Goal: Information Seeking & Learning: Learn about a topic

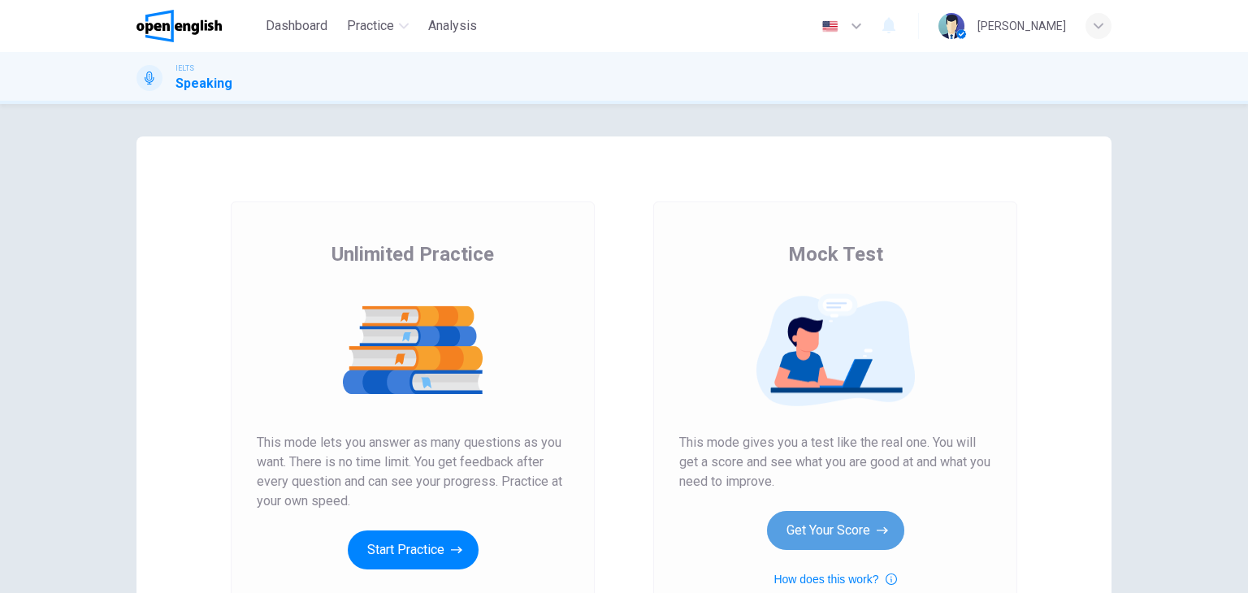
click at [880, 514] on button "Get Your Score" at bounding box center [835, 530] width 137 height 39
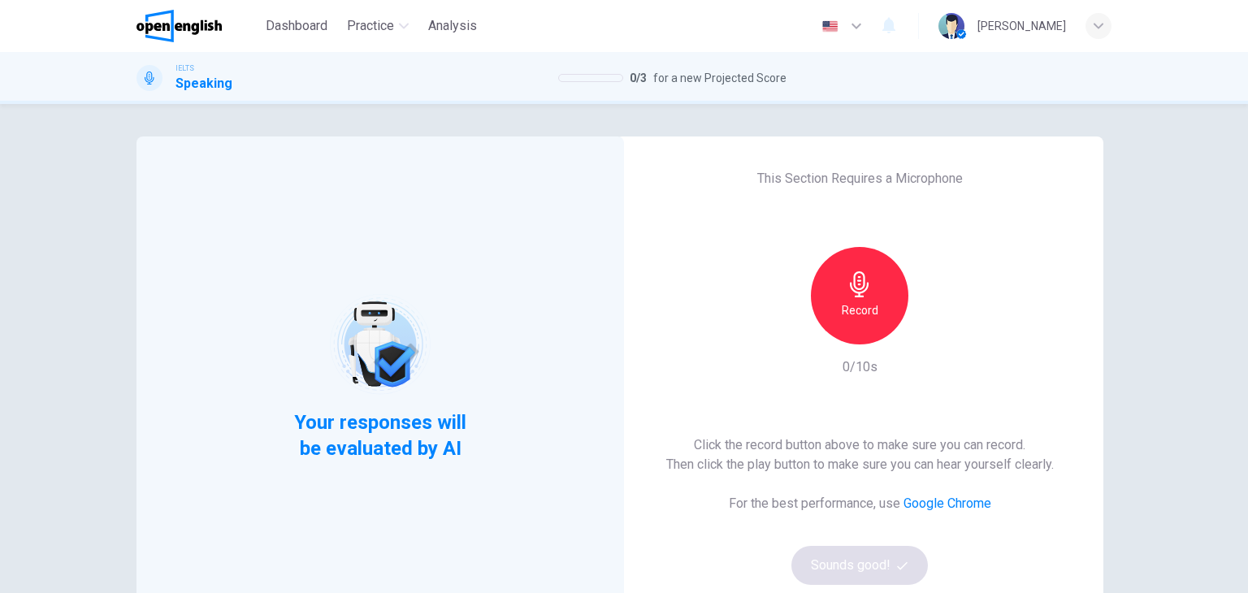
click at [878, 296] on div "Record" at bounding box center [860, 296] width 98 height 98
click at [883, 556] on button "Sounds good!" at bounding box center [860, 565] width 137 height 39
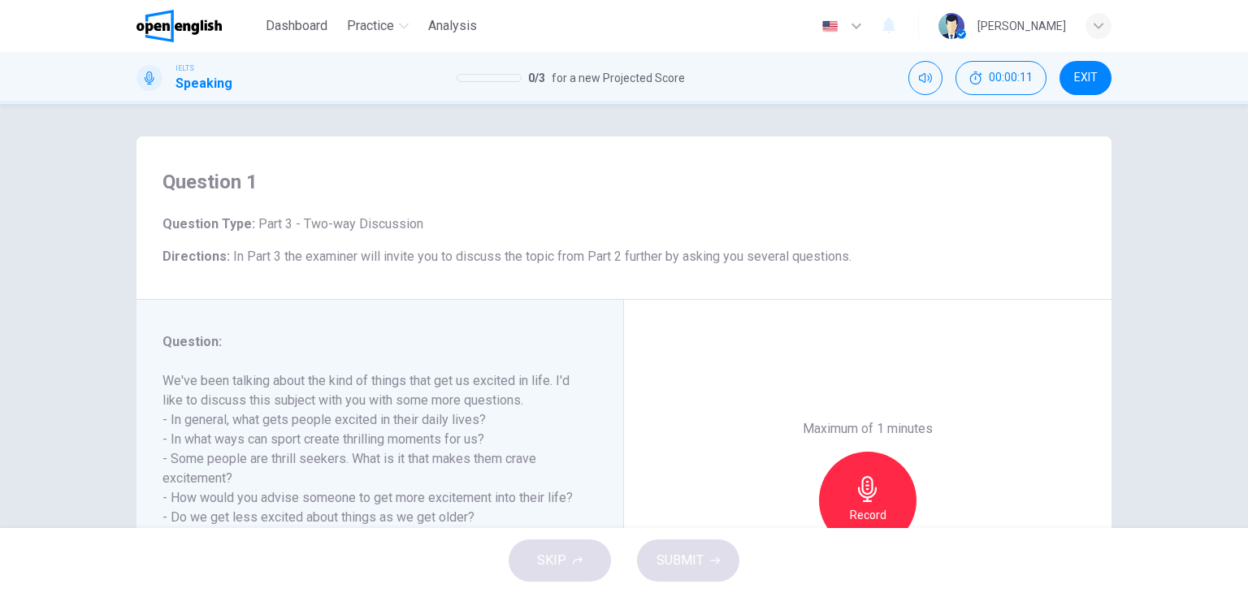
click at [727, 416] on div "Maximum of 1 minutes Record 0/60s" at bounding box center [868, 501] width 488 height 402
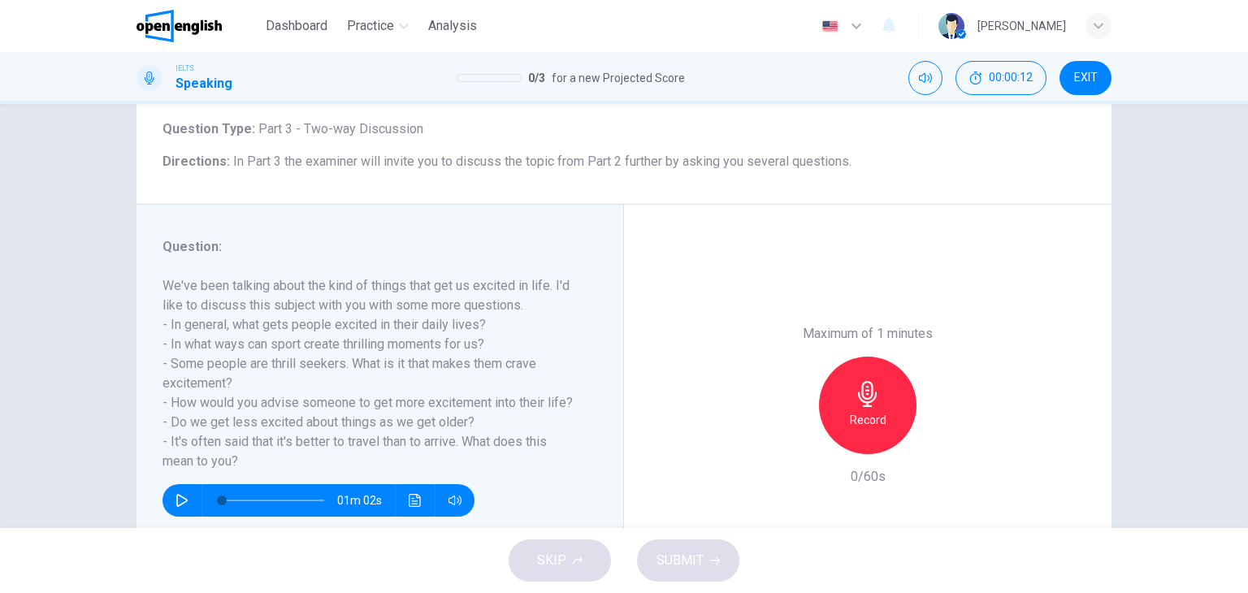
scroll to position [98, 0]
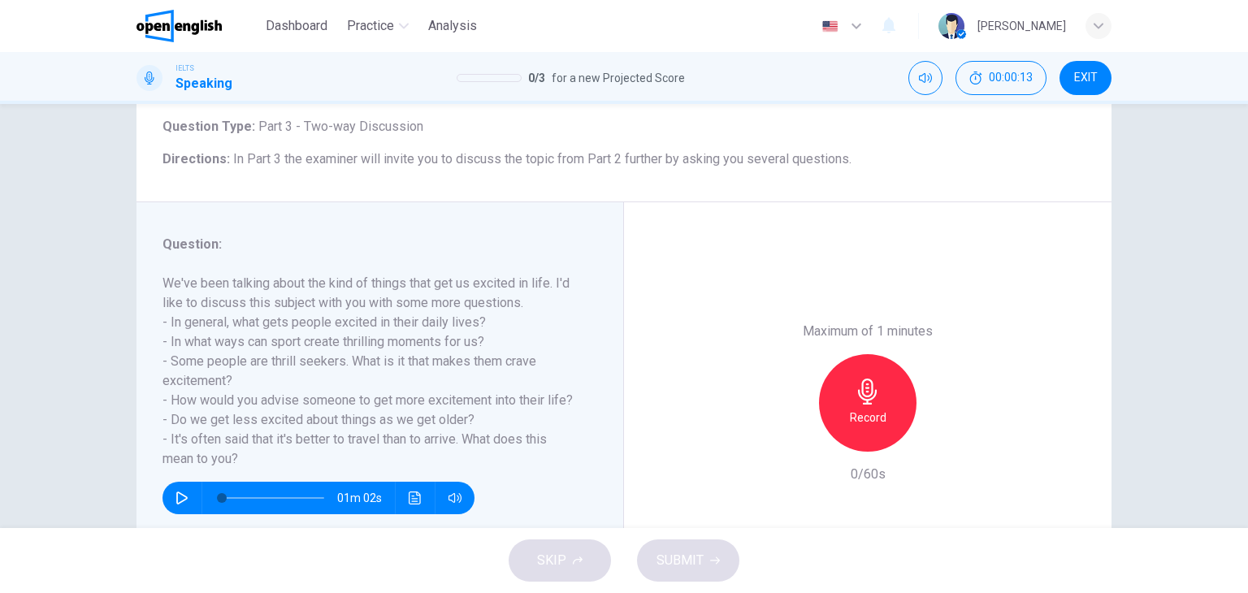
click at [863, 382] on icon "button" at bounding box center [868, 392] width 26 height 26
click at [708, 543] on button "SUBMIT" at bounding box center [688, 561] width 102 height 42
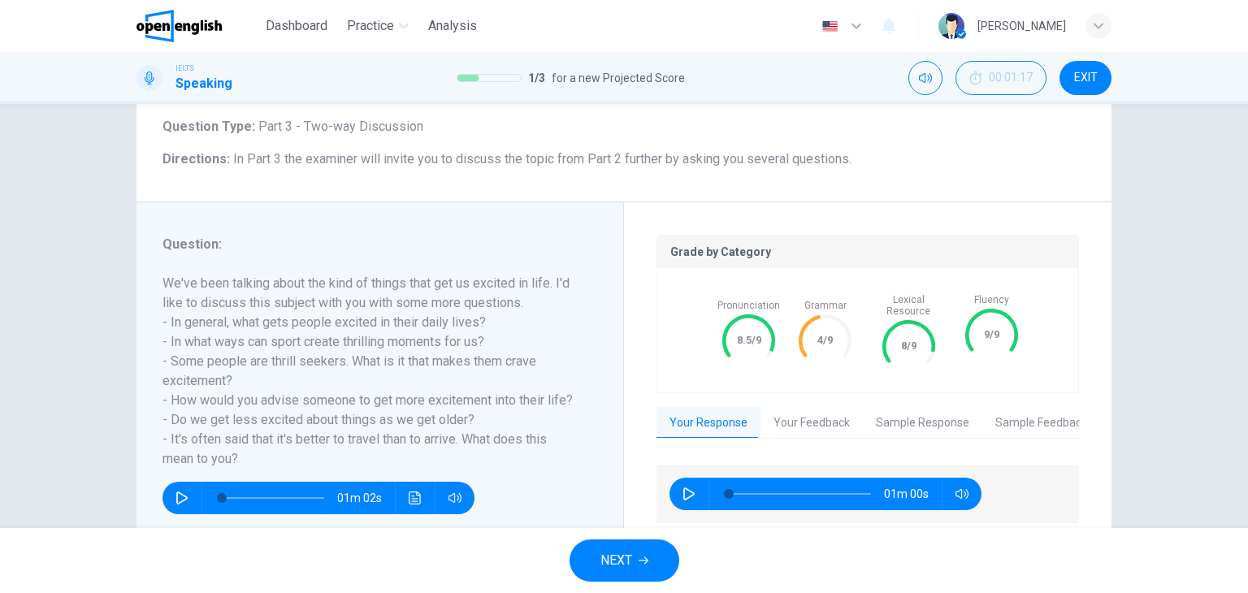
click at [651, 562] on button "NEXT" at bounding box center [625, 561] width 110 height 42
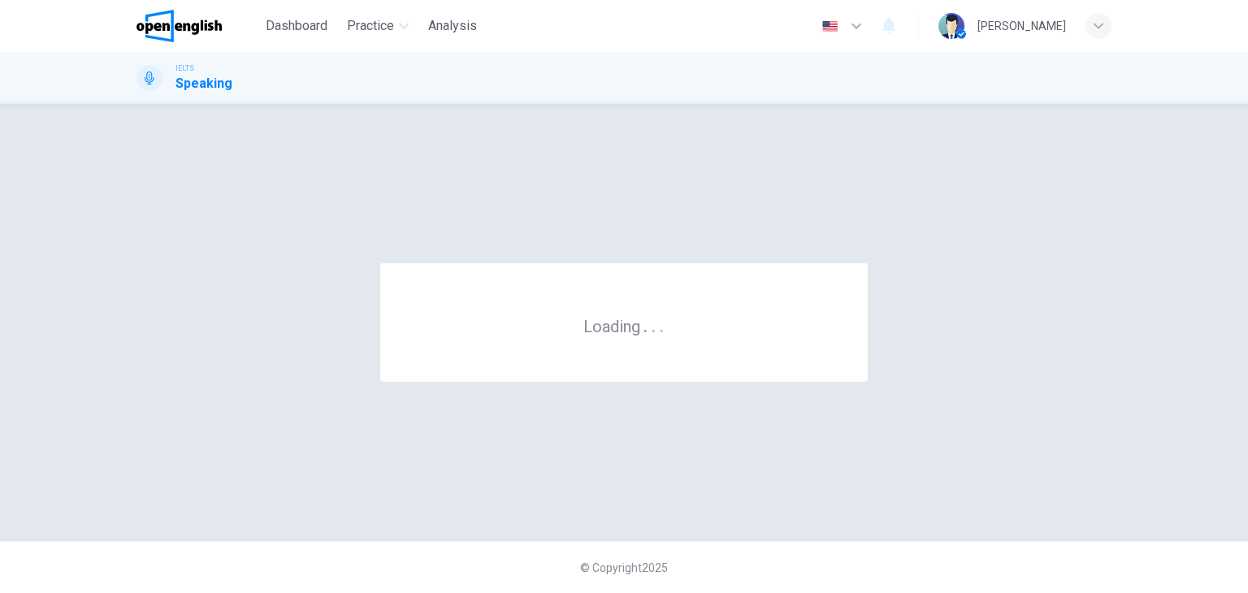
scroll to position [0, 0]
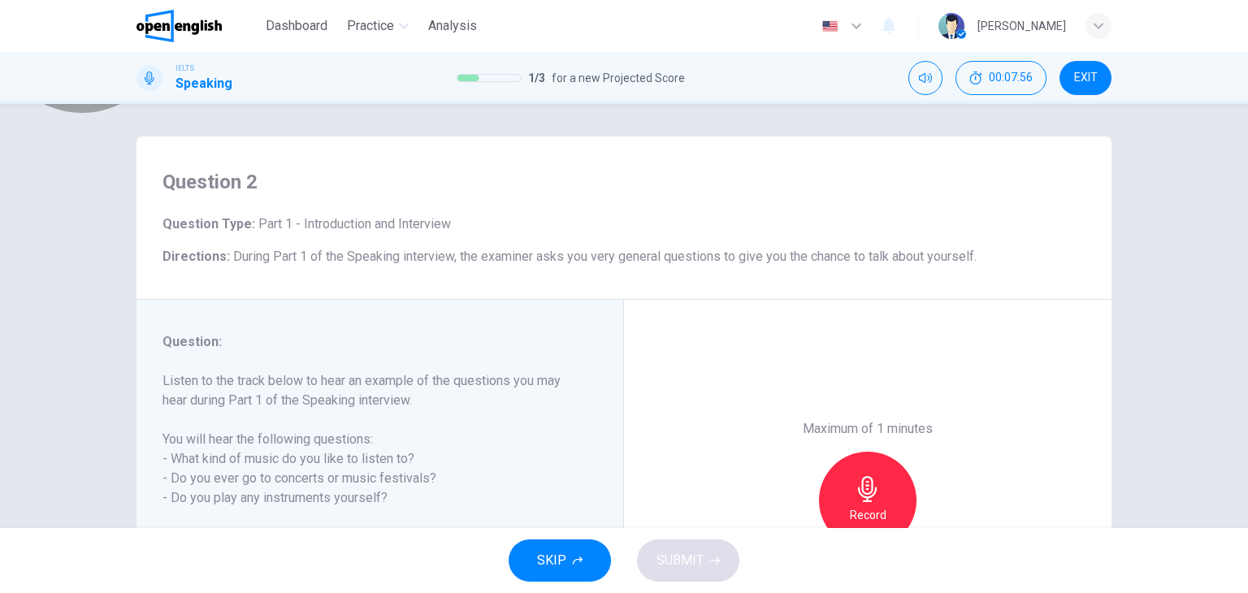
drag, startPoint x: 753, startPoint y: 437, endPoint x: 748, endPoint y: 381, distance: 56.3
click at [748, 381] on div "Maximum of 1 minutes Record 0/60s" at bounding box center [868, 501] width 488 height 402
click at [858, 495] on icon "button" at bounding box center [867, 489] width 19 height 26
click at [476, 306] on div "Question : Listen to the track below to hear an example of the questions you ma…" at bounding box center [381, 501] width 488 height 402
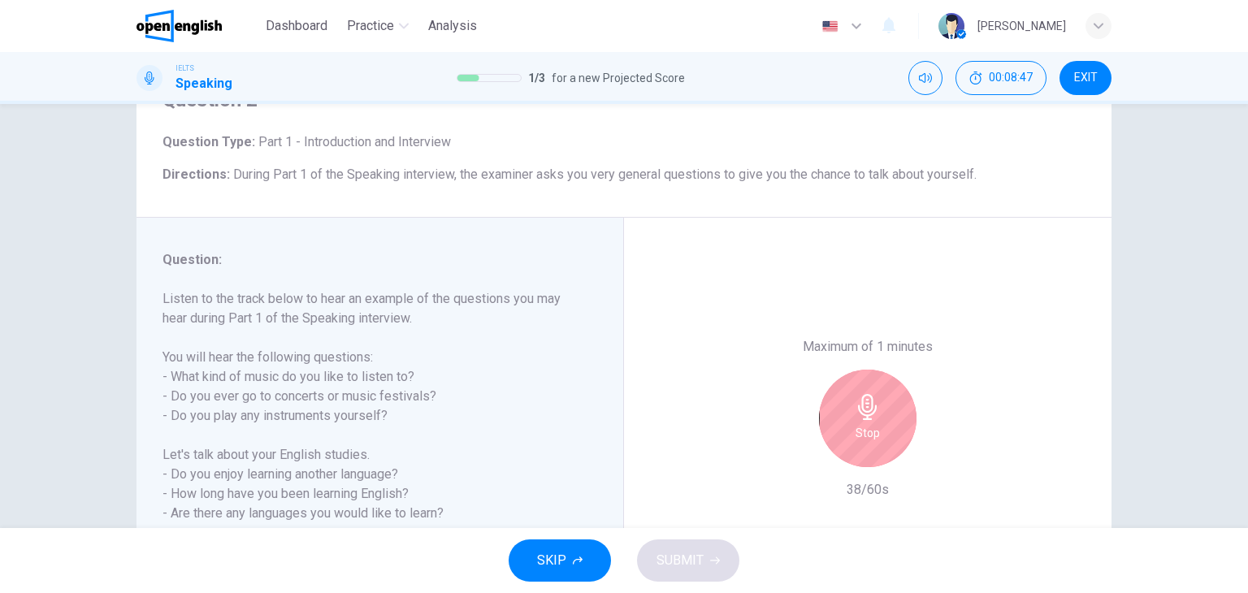
scroll to position [130, 0]
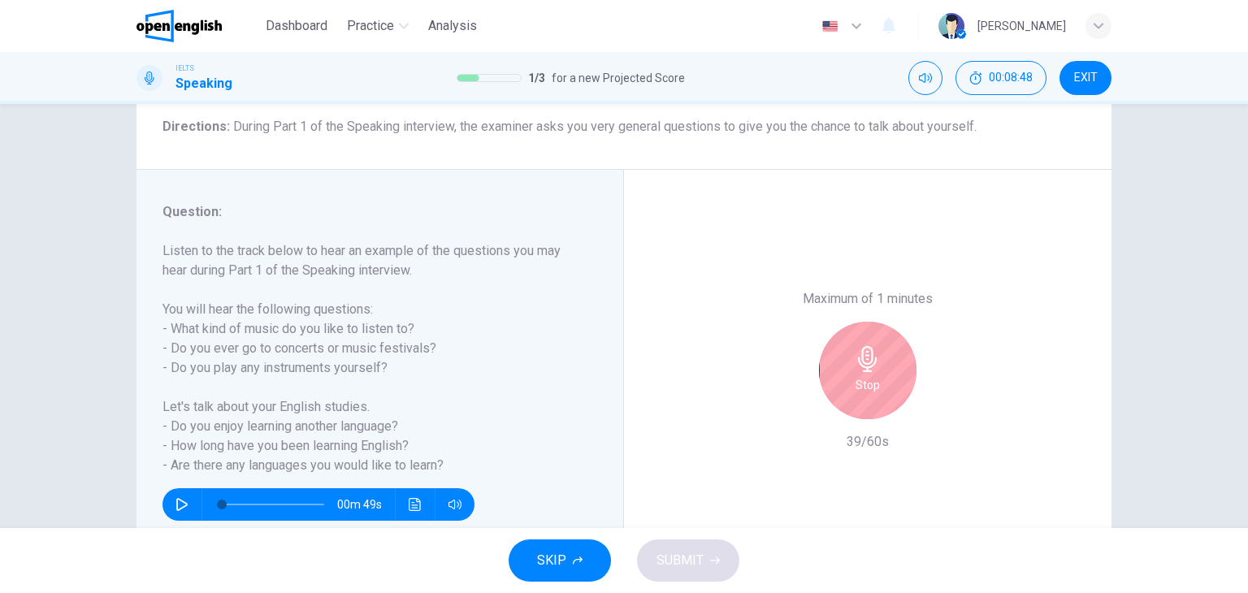
click at [885, 376] on div "Stop" at bounding box center [868, 371] width 98 height 98
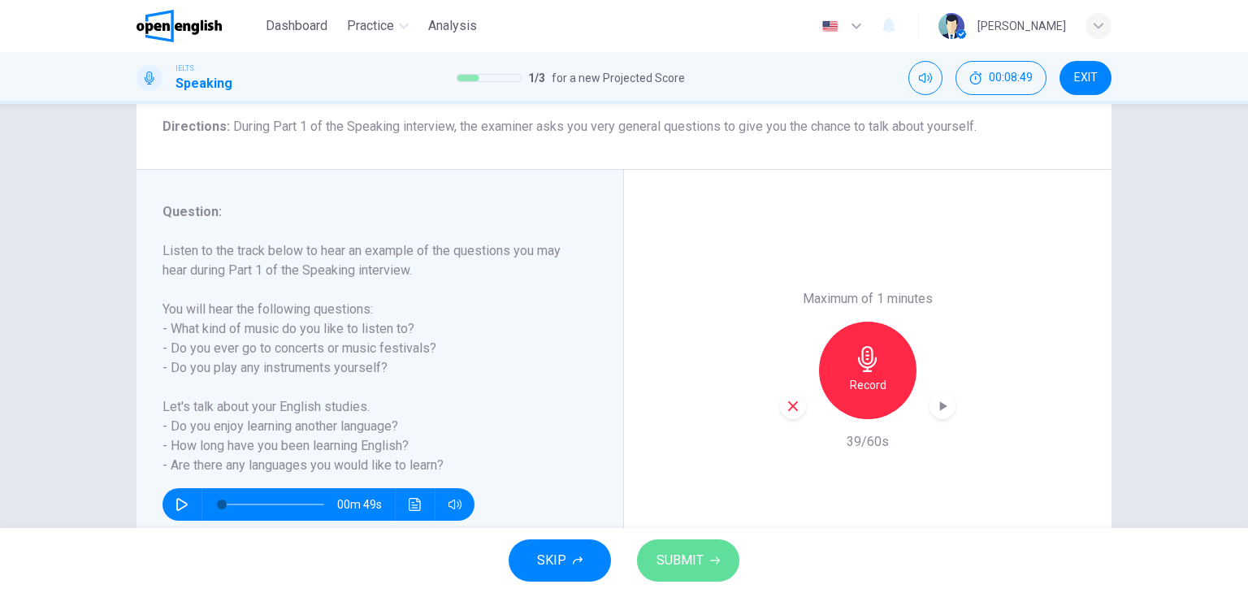
click at [690, 570] on span "SUBMIT" at bounding box center [680, 560] width 47 height 23
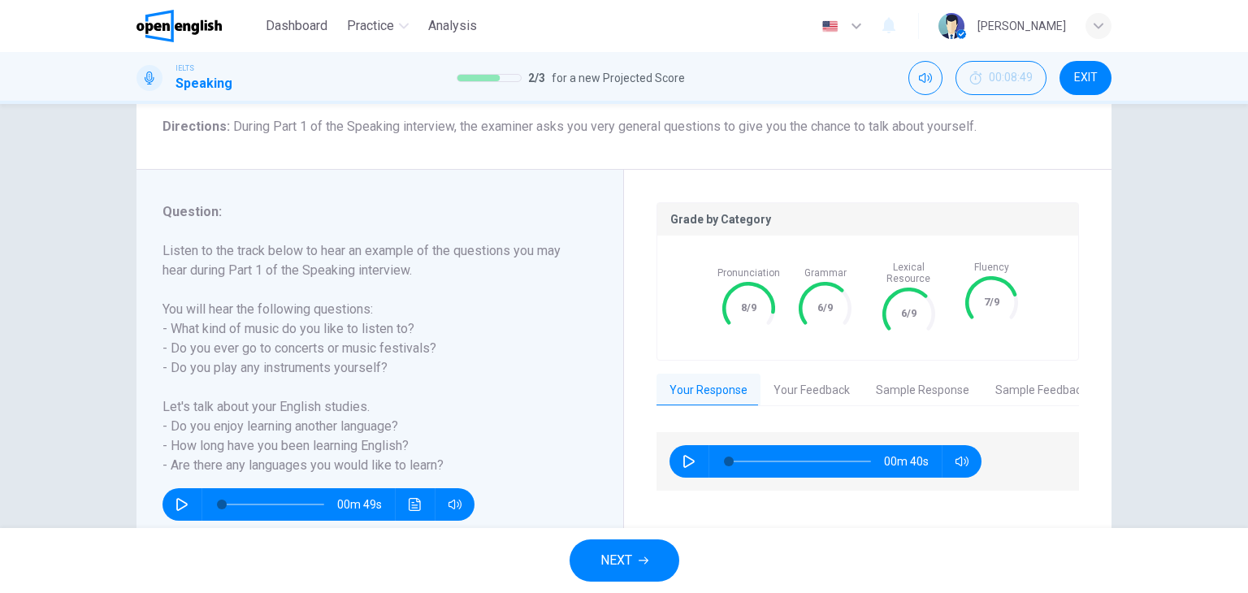
click at [633, 560] on button "NEXT" at bounding box center [625, 561] width 110 height 42
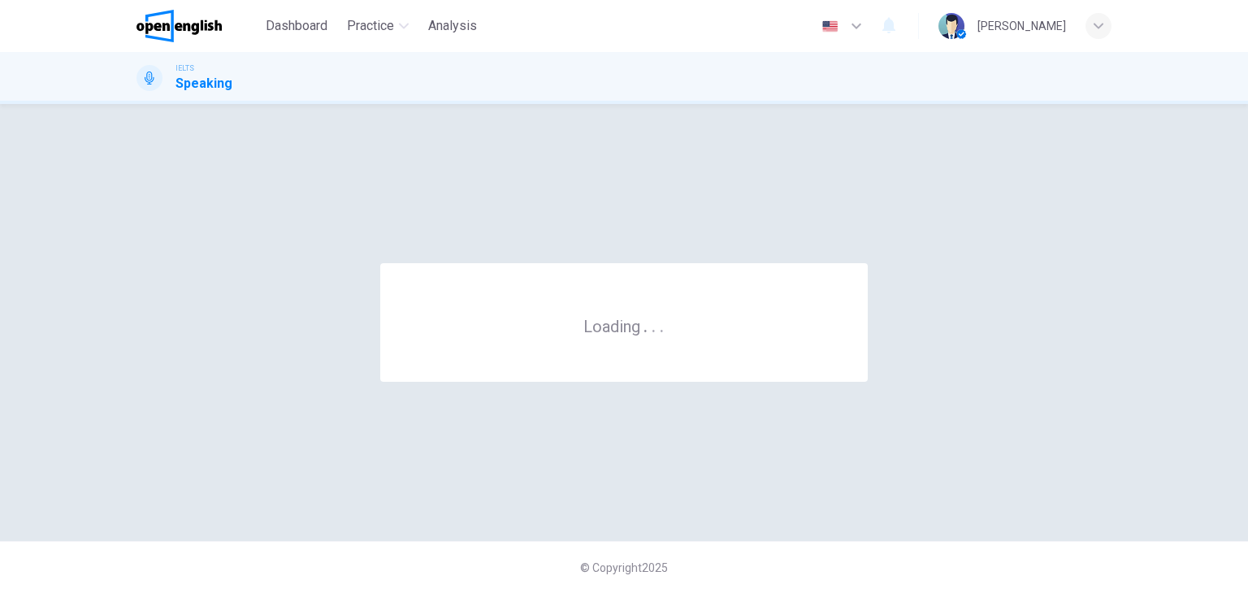
scroll to position [0, 0]
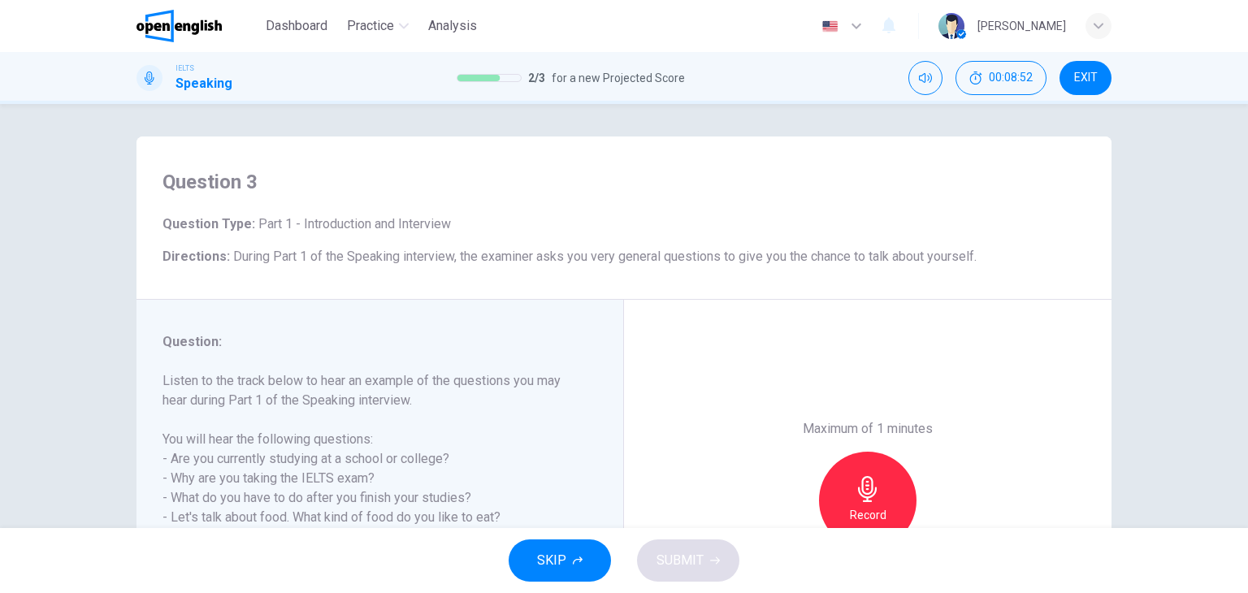
click at [565, 482] on h6 "Listen to the track below to hear an example of the questions you may hear duri…" at bounding box center [370, 478] width 415 height 215
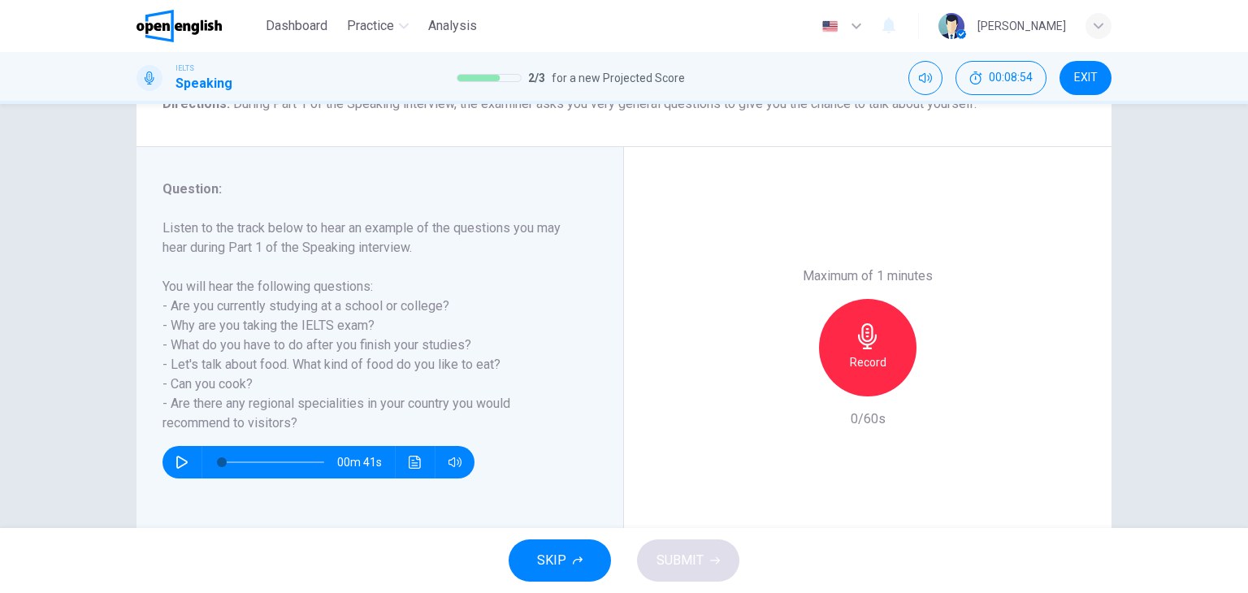
scroll to position [163, 0]
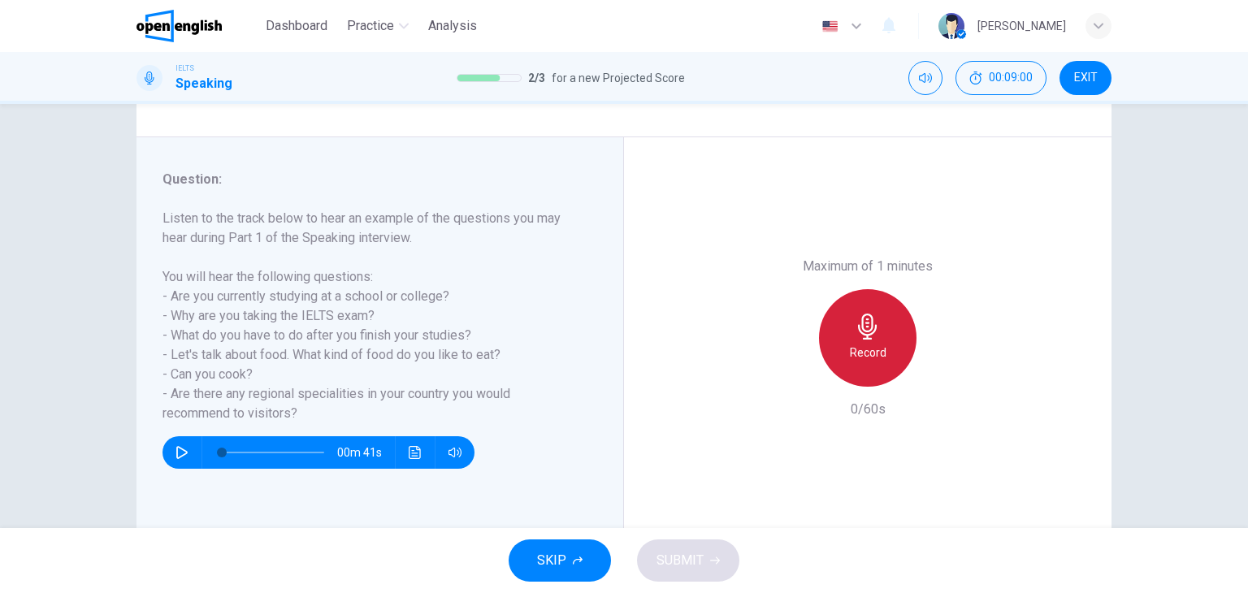
click at [844, 335] on div "Record" at bounding box center [868, 338] width 98 height 98
click at [863, 337] on icon "button" at bounding box center [867, 327] width 19 height 26
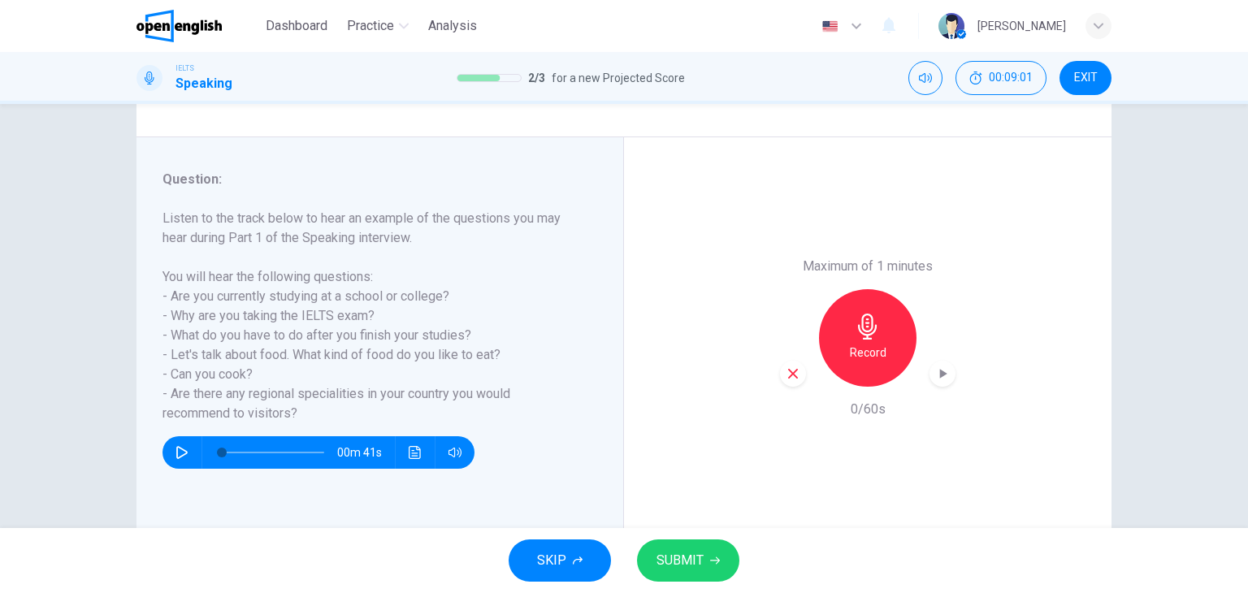
click at [830, 356] on div "Record" at bounding box center [868, 338] width 98 height 98
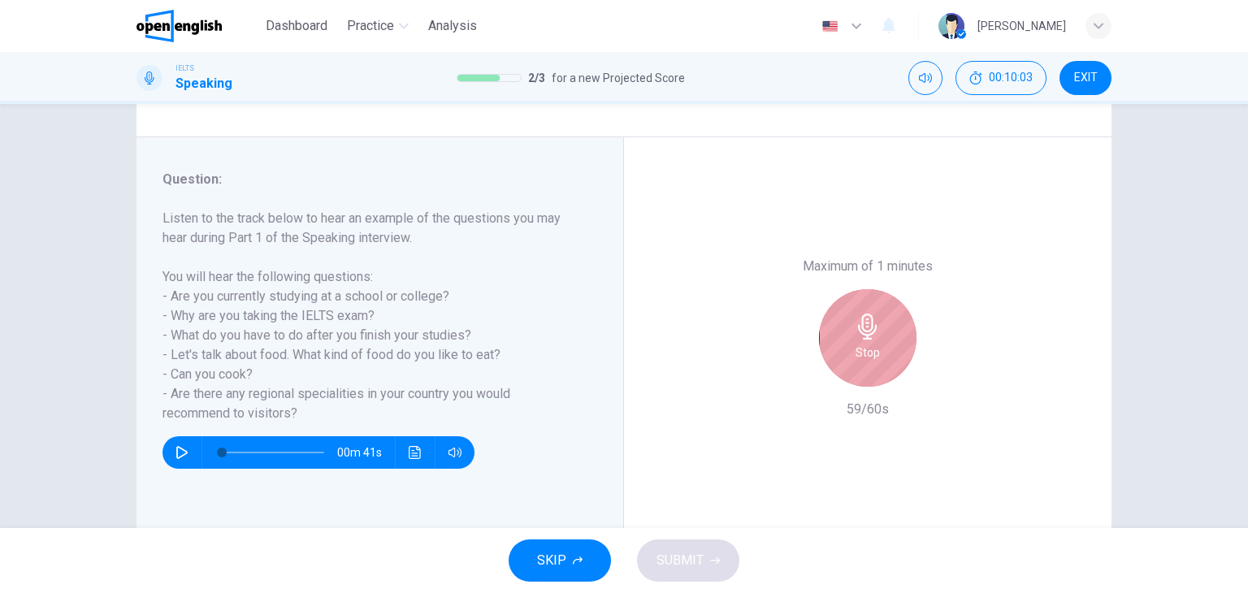
click at [886, 349] on div "Stop" at bounding box center [868, 338] width 98 height 98
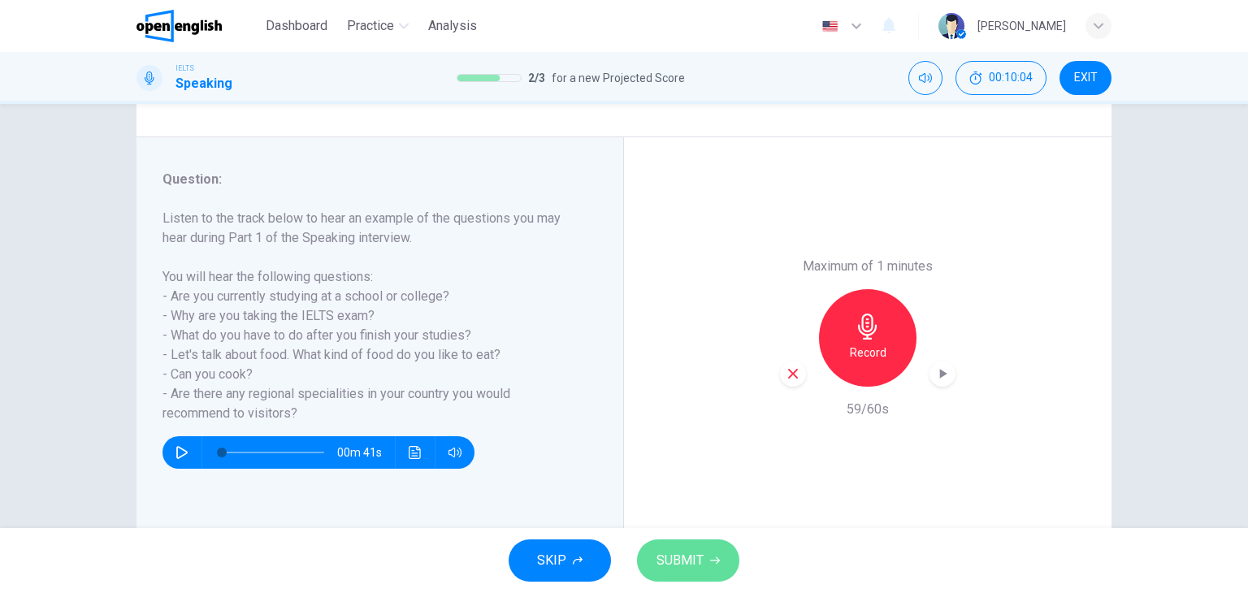
click at [689, 578] on button "SUBMIT" at bounding box center [688, 561] width 102 height 42
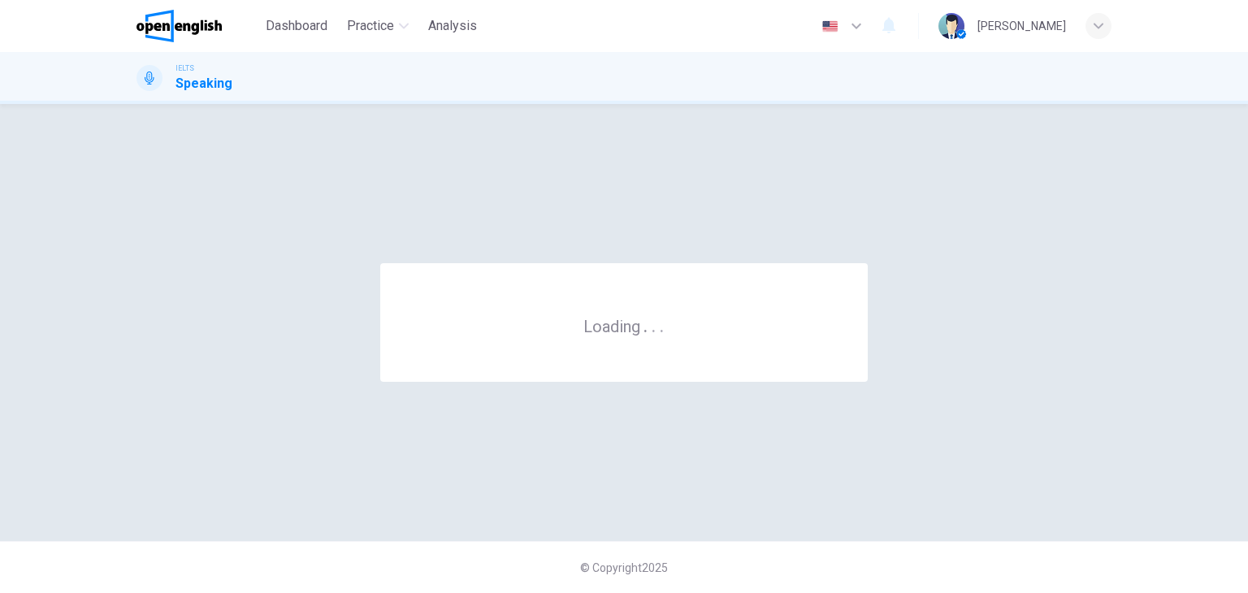
scroll to position [0, 0]
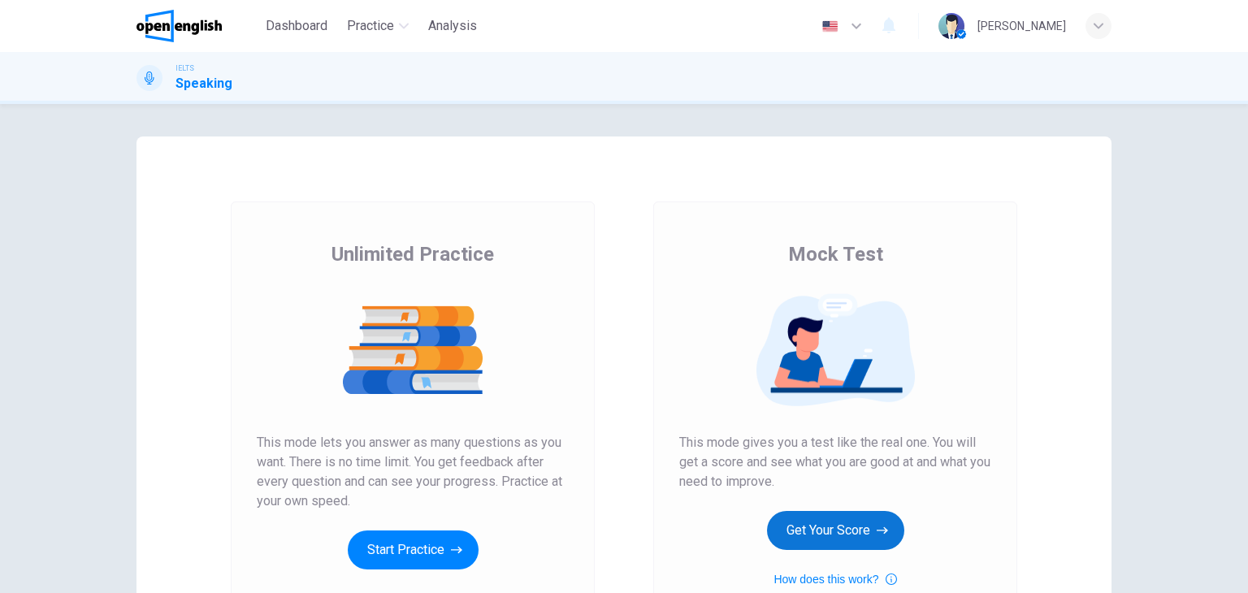
click at [868, 525] on button "Get Your Score" at bounding box center [835, 530] width 137 height 39
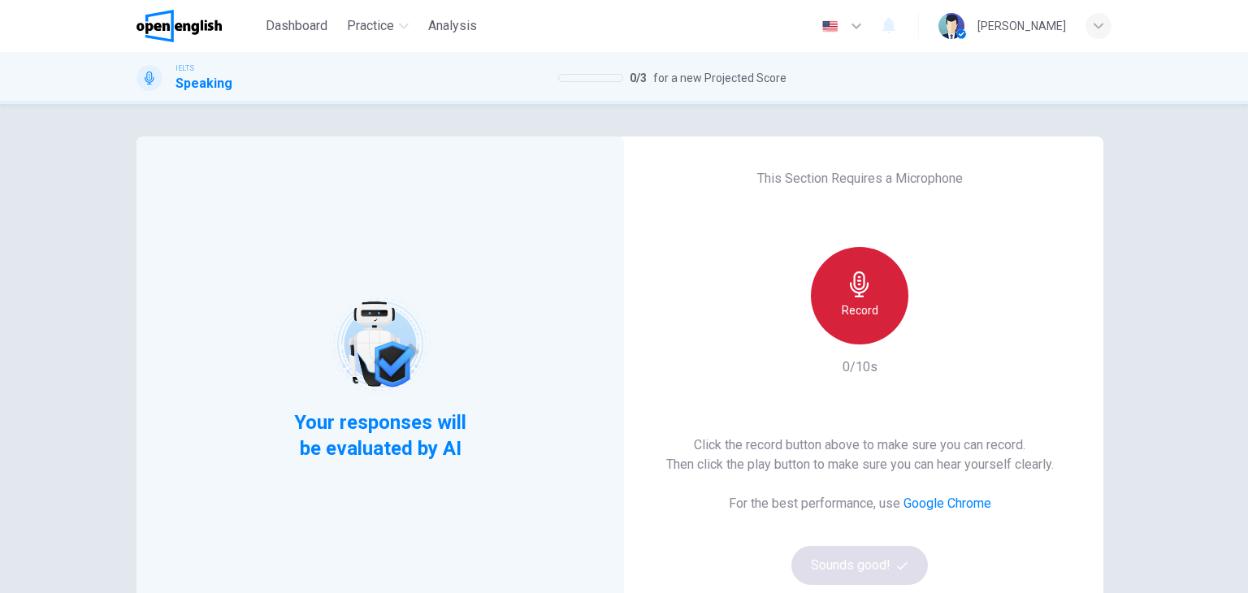
click at [853, 328] on div "Record" at bounding box center [860, 296] width 98 height 98
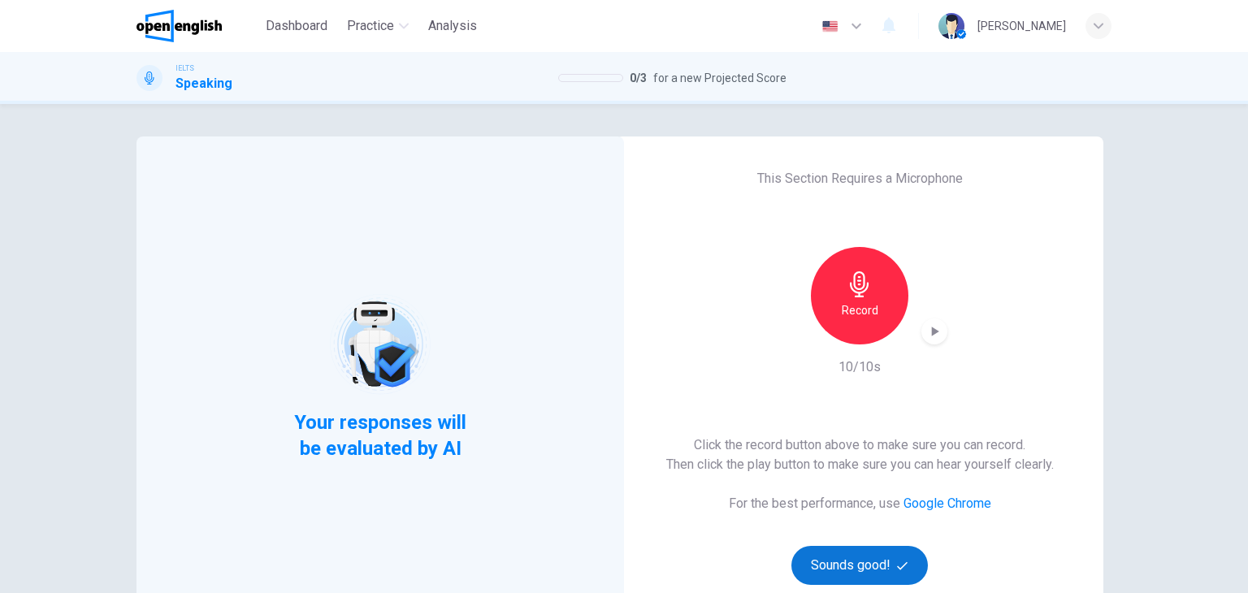
click at [890, 561] on button "Sounds good!" at bounding box center [860, 565] width 137 height 39
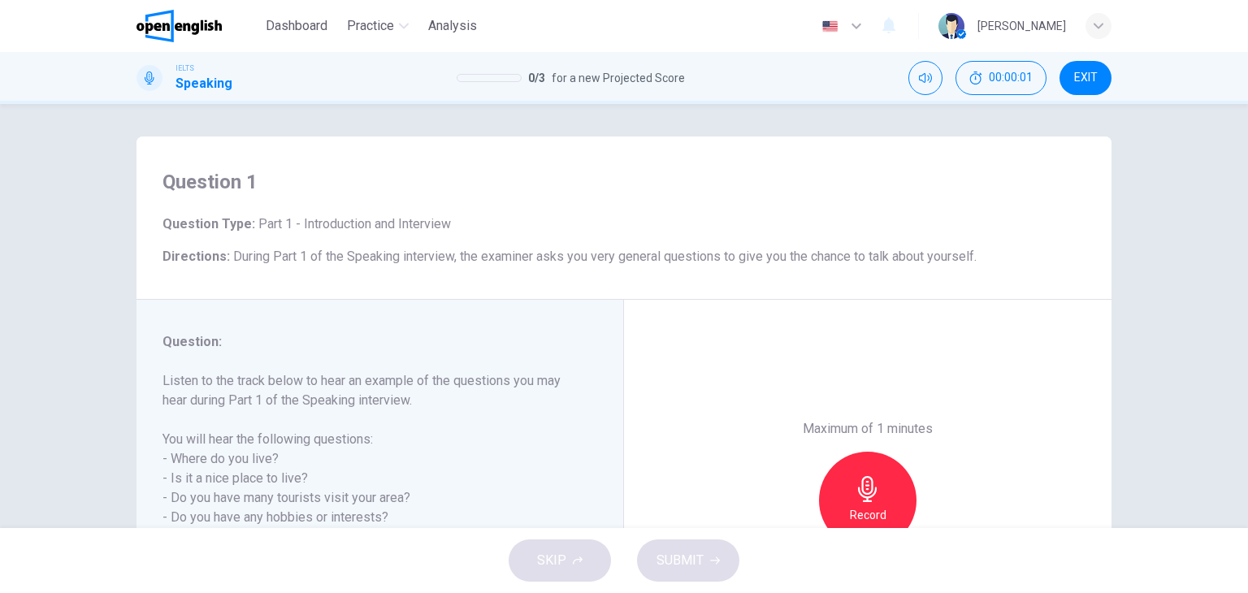
click at [709, 434] on div "Maximum of 1 minutes Record 0/60s" at bounding box center [868, 501] width 488 height 402
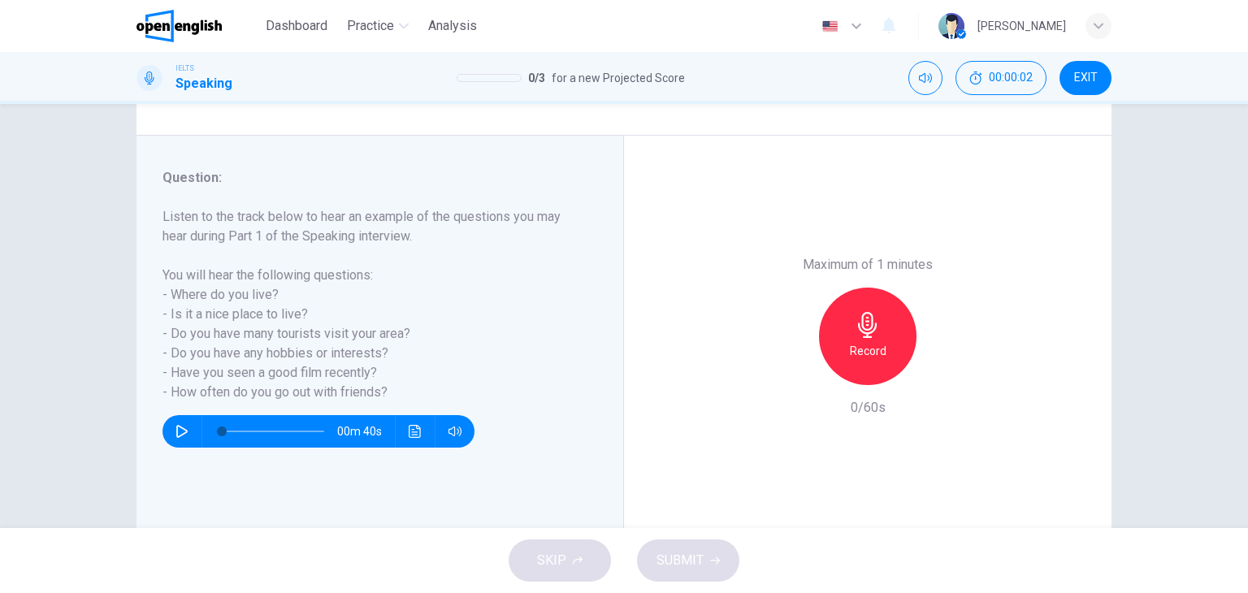
scroll to position [206, 0]
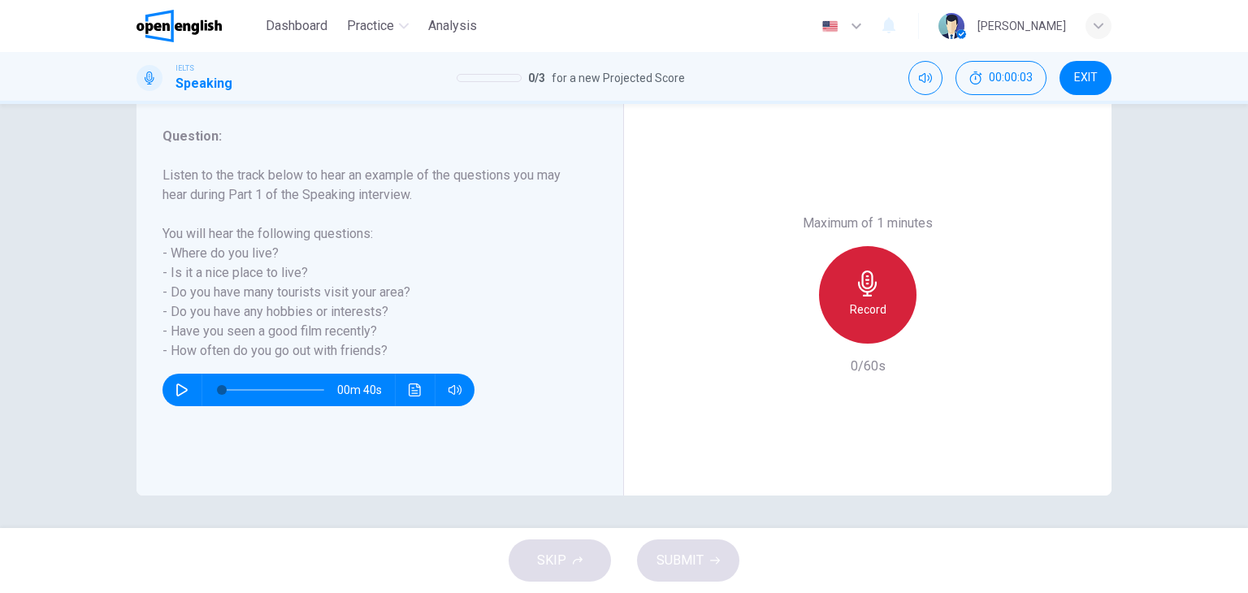
click at [847, 319] on div "Record" at bounding box center [868, 295] width 98 height 98
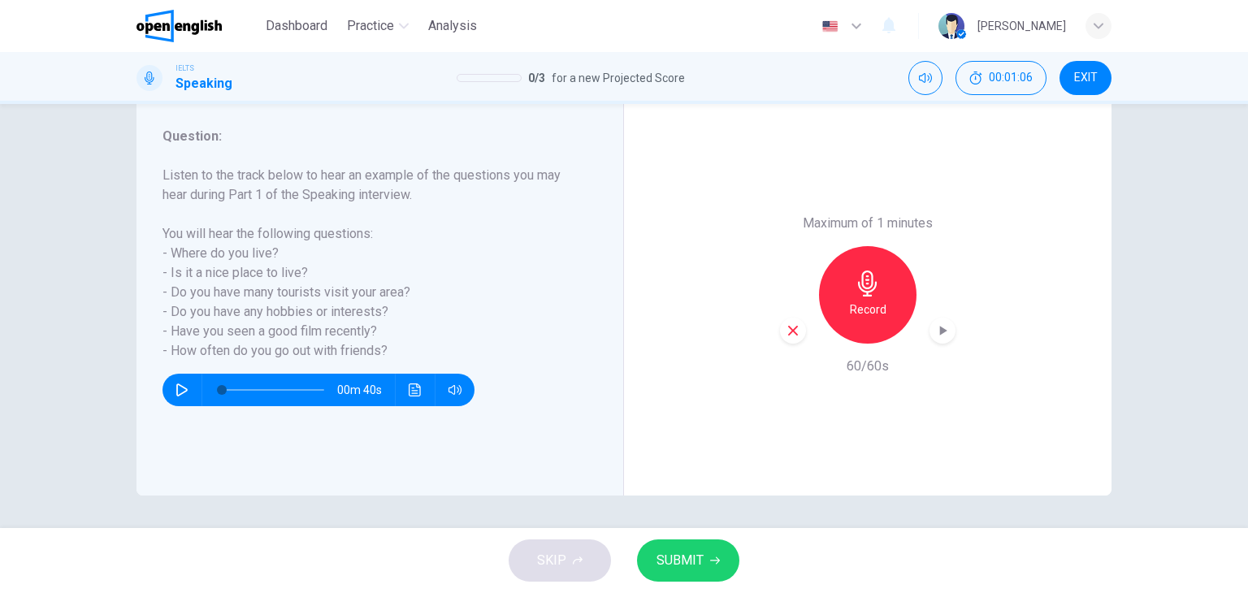
click at [697, 549] on span "SUBMIT" at bounding box center [680, 560] width 47 height 23
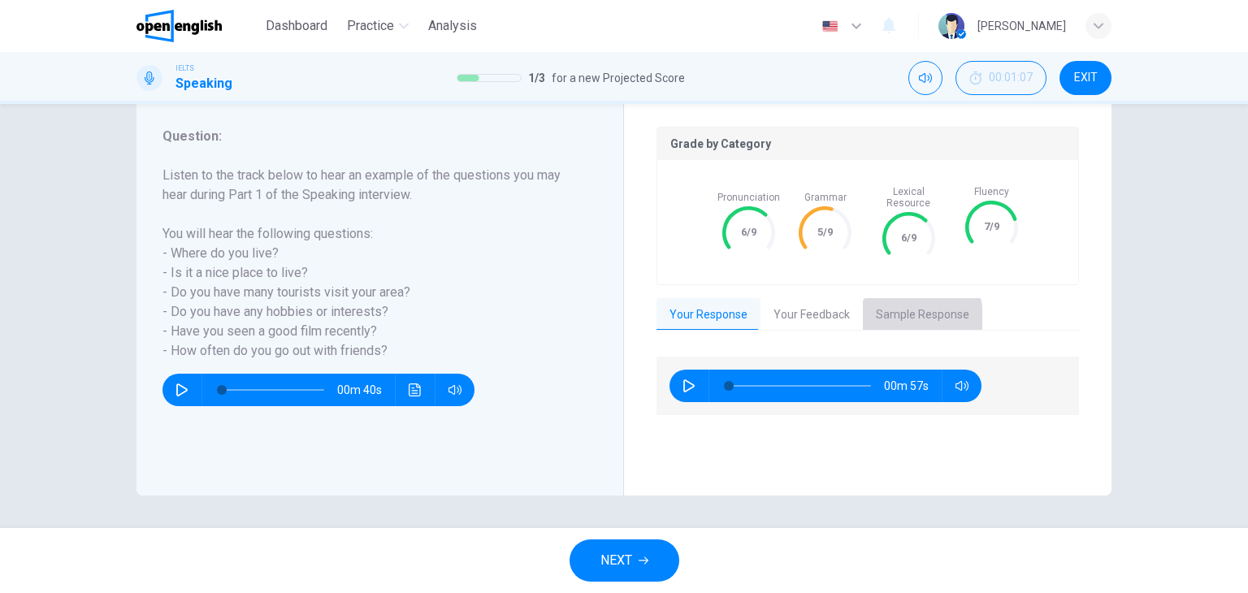
click at [886, 306] on button "Sample Response" at bounding box center [922, 315] width 119 height 34
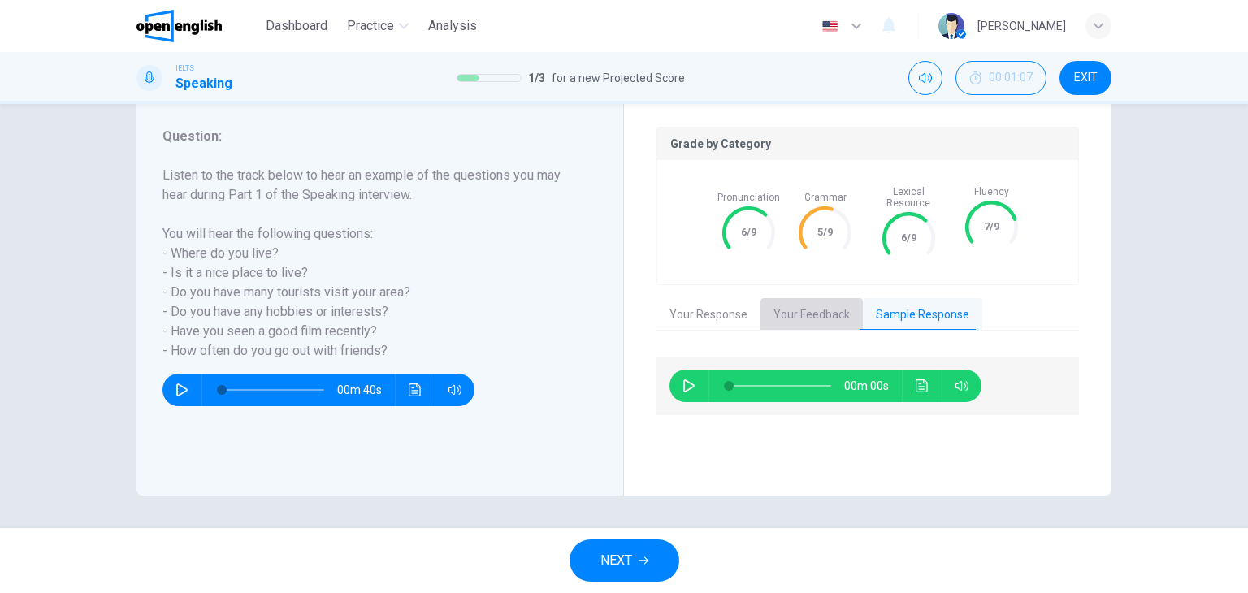
click at [840, 307] on button "Your Feedback" at bounding box center [812, 315] width 102 height 34
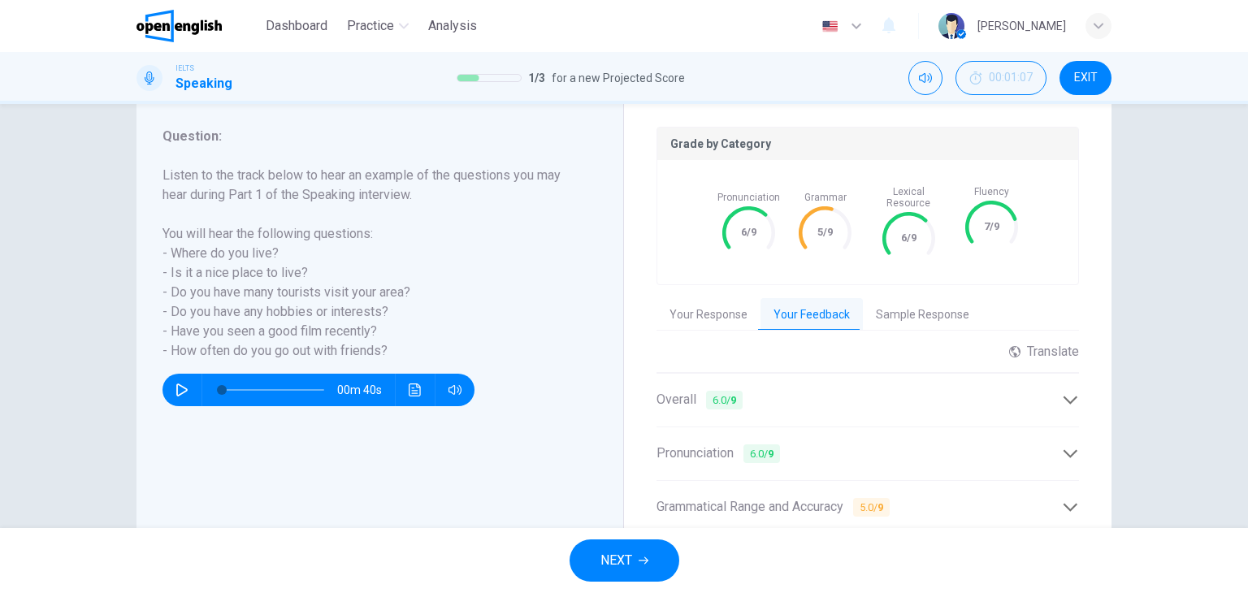
click at [1135, 413] on div "Question 1 Question Type : Part 1 - Introduction and Interview Directions : Dur…" at bounding box center [624, 316] width 1248 height 424
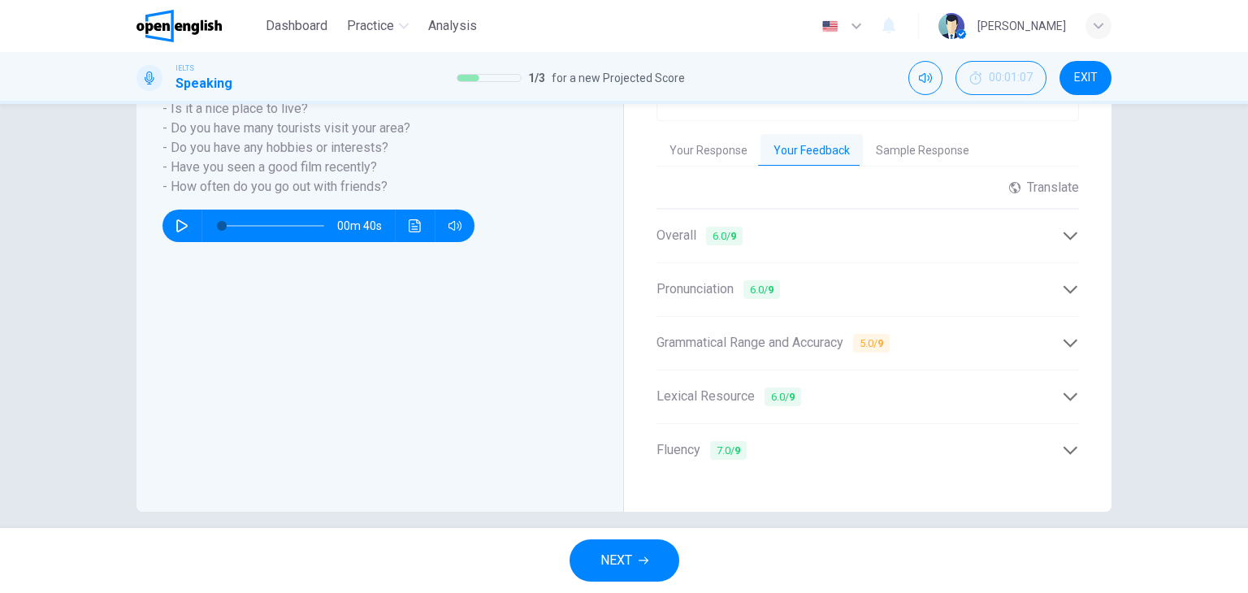
scroll to position [376, 0]
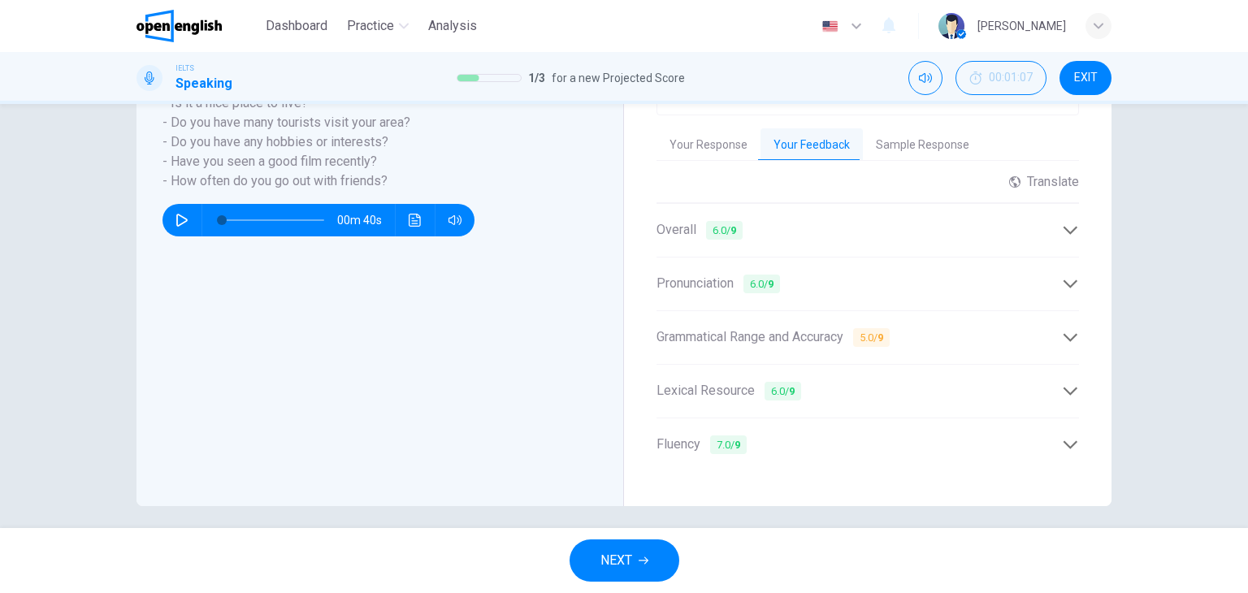
click at [1074, 335] on div "Grammatical Range and Accuracy 5.0 / 9" at bounding box center [868, 338] width 423 height 40
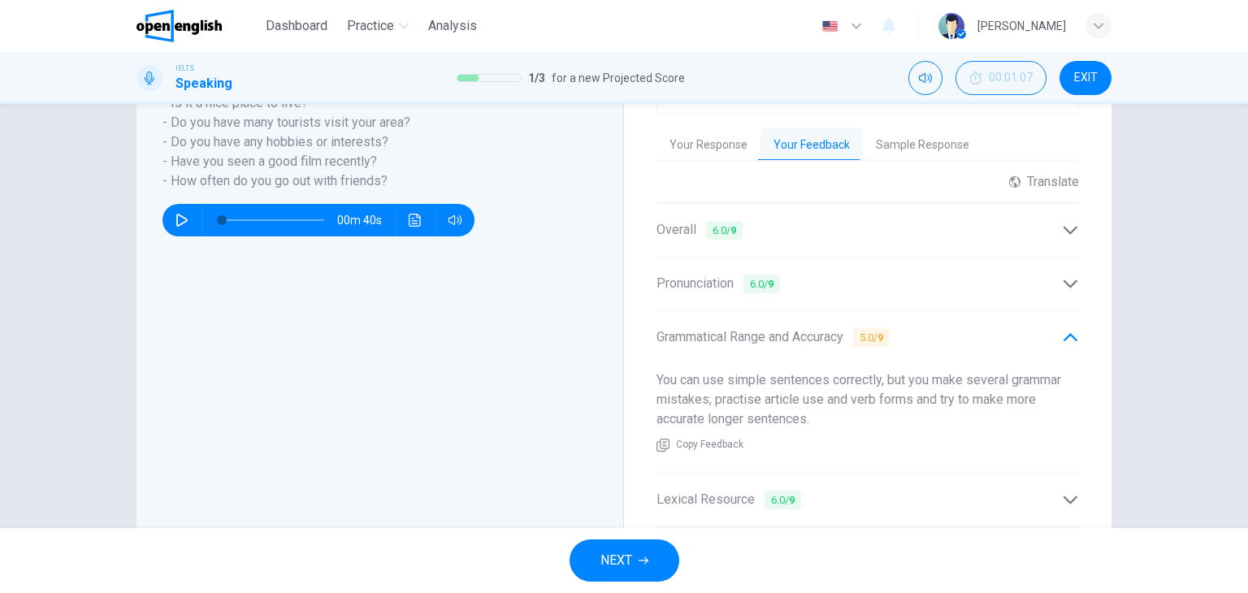
click at [1071, 329] on icon at bounding box center [1070, 337] width 17 height 17
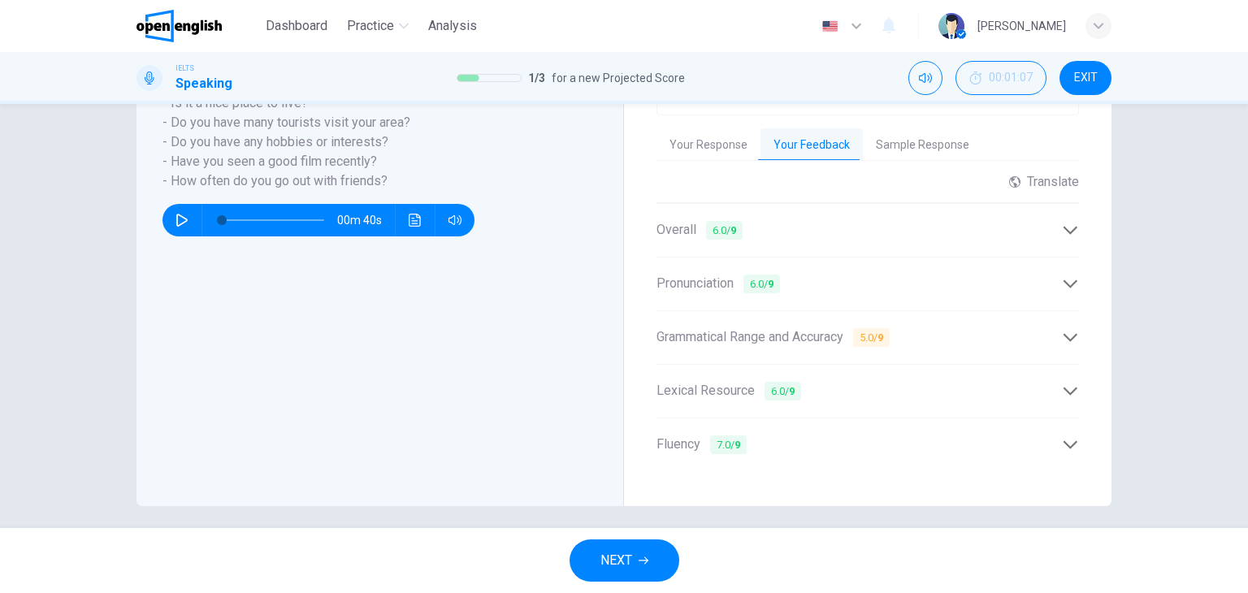
click at [601, 292] on div "Question : Listen to the track below to hear an example of the questions you ma…" at bounding box center [387, 215] width 448 height 517
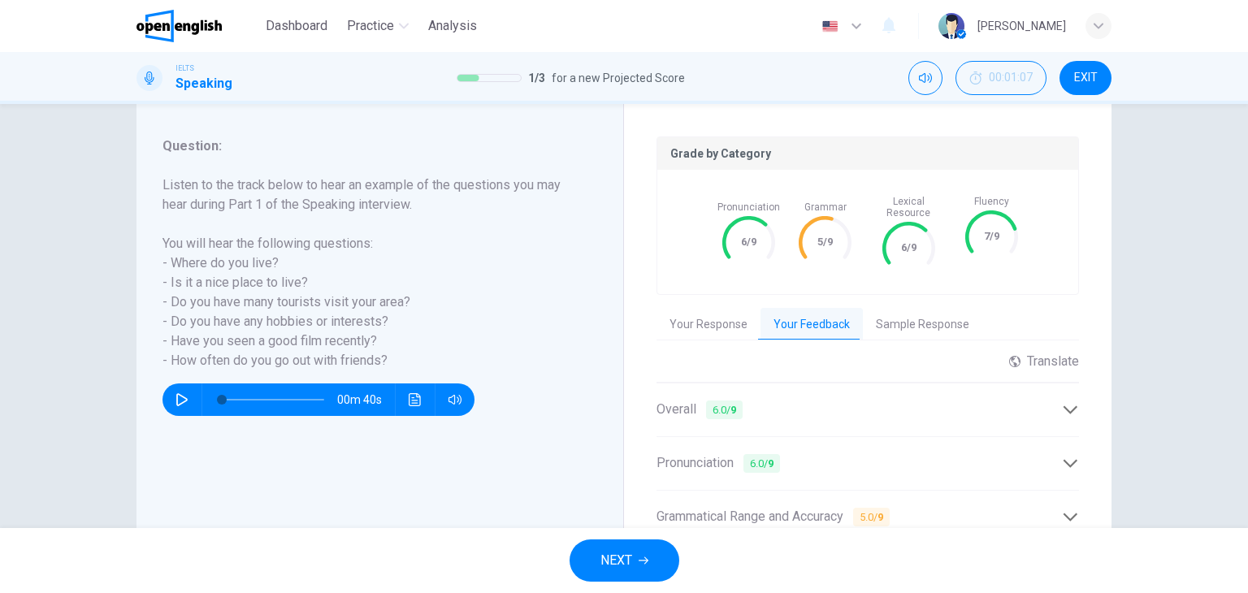
scroll to position [180, 0]
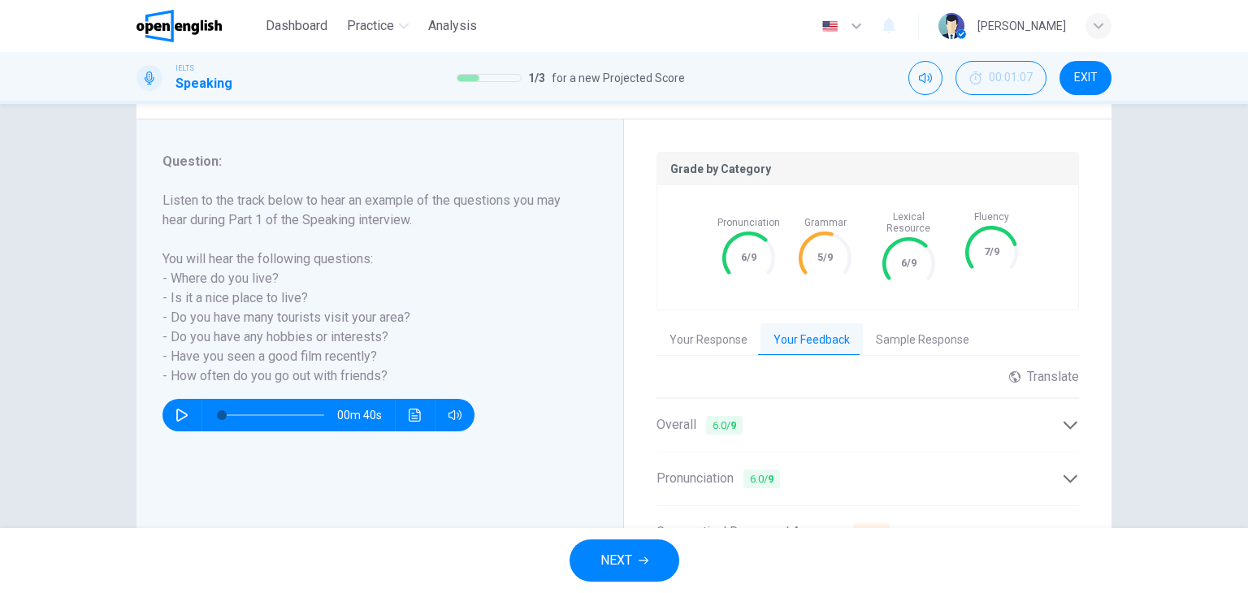
click at [627, 554] on span "NEXT" at bounding box center [617, 560] width 32 height 23
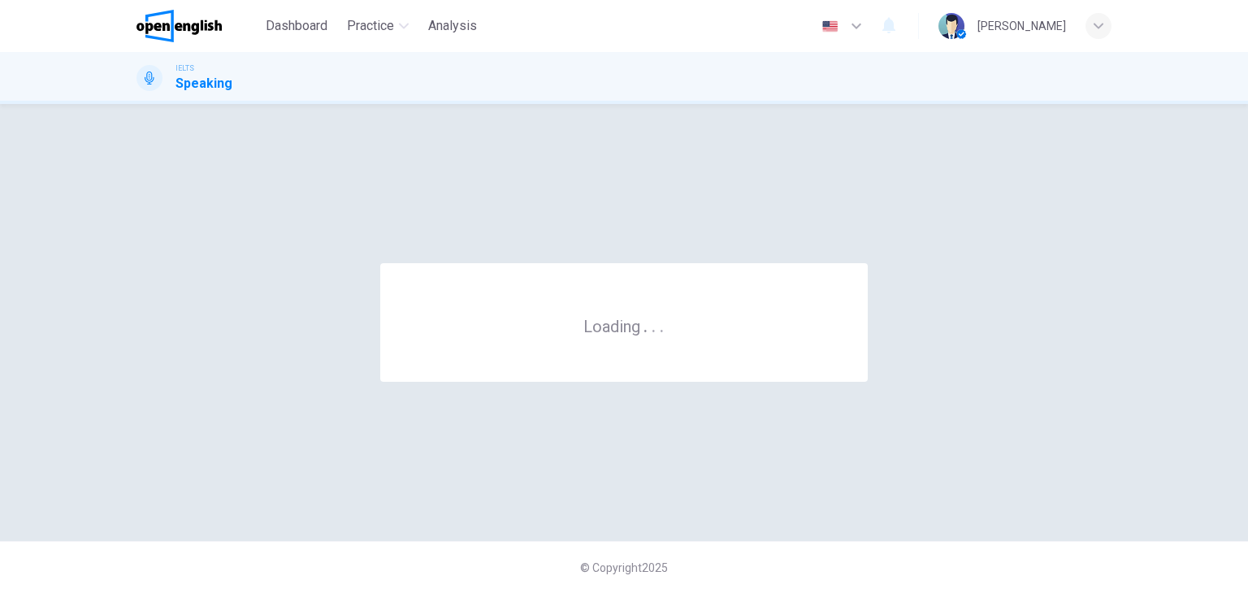
scroll to position [0, 0]
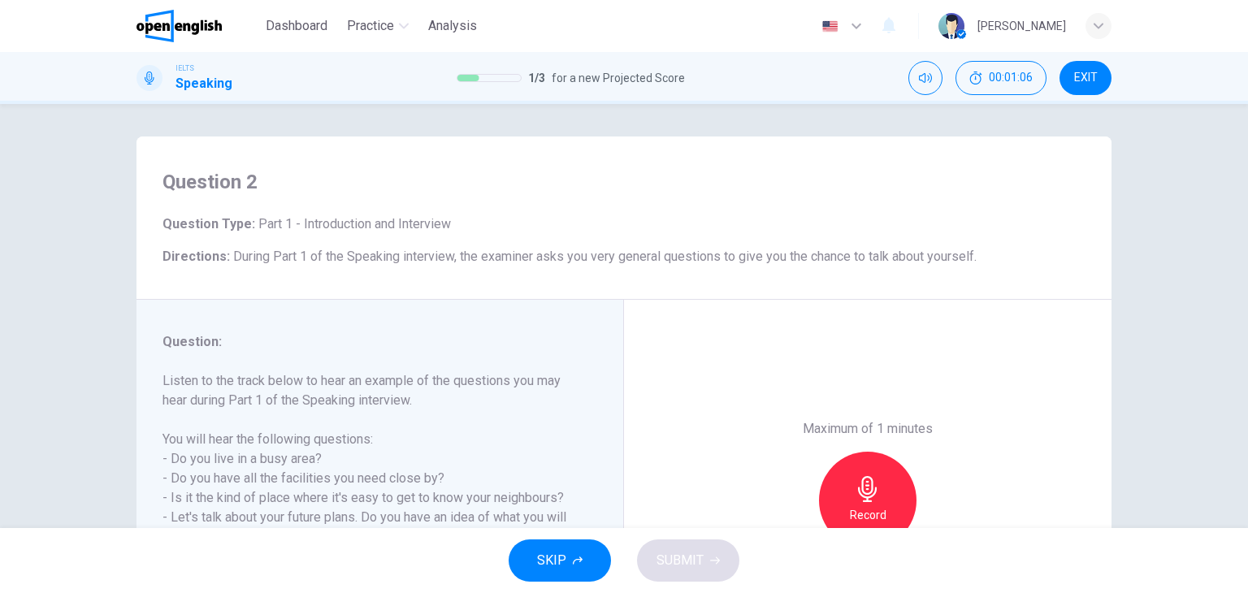
click at [658, 345] on div "Maximum of 1 minutes Record 0/60s" at bounding box center [868, 501] width 488 height 402
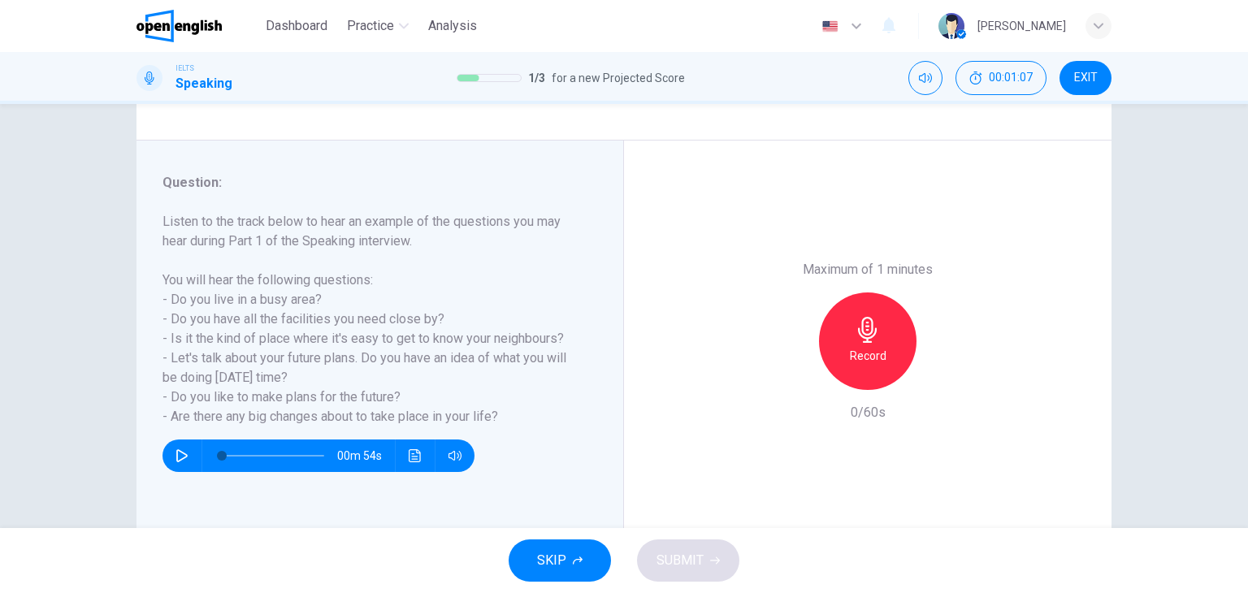
scroll to position [163, 0]
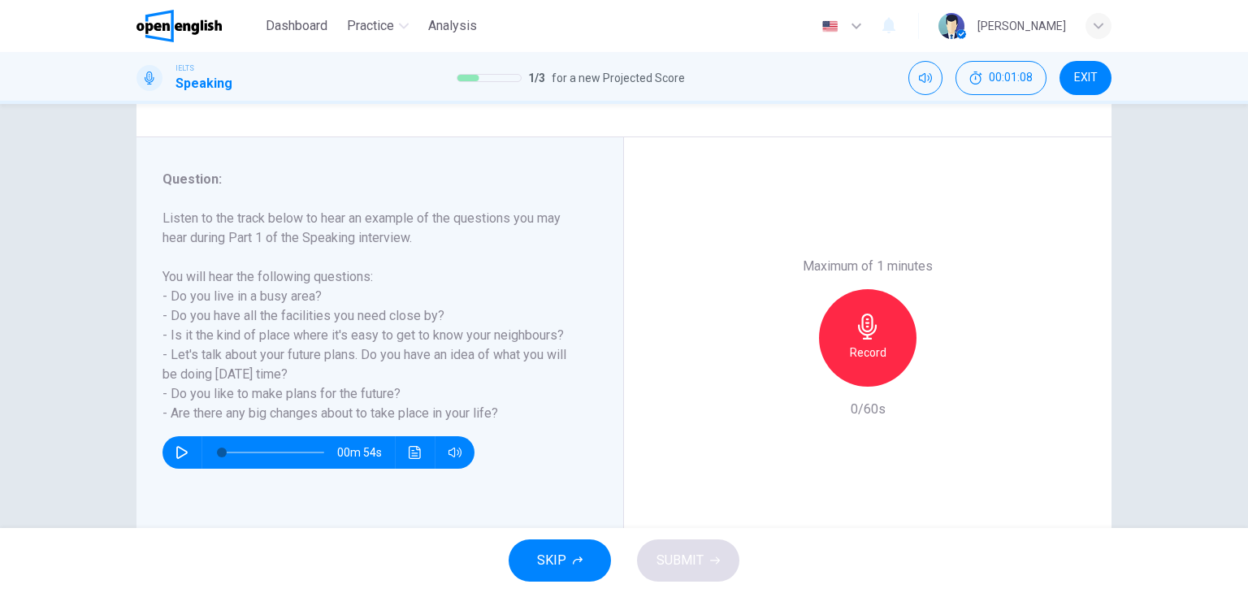
click at [855, 345] on h6 "Record" at bounding box center [868, 353] width 37 height 20
click at [856, 345] on h6 "Stop" at bounding box center [868, 353] width 24 height 20
click at [716, 544] on button "SUBMIT" at bounding box center [688, 561] width 102 height 42
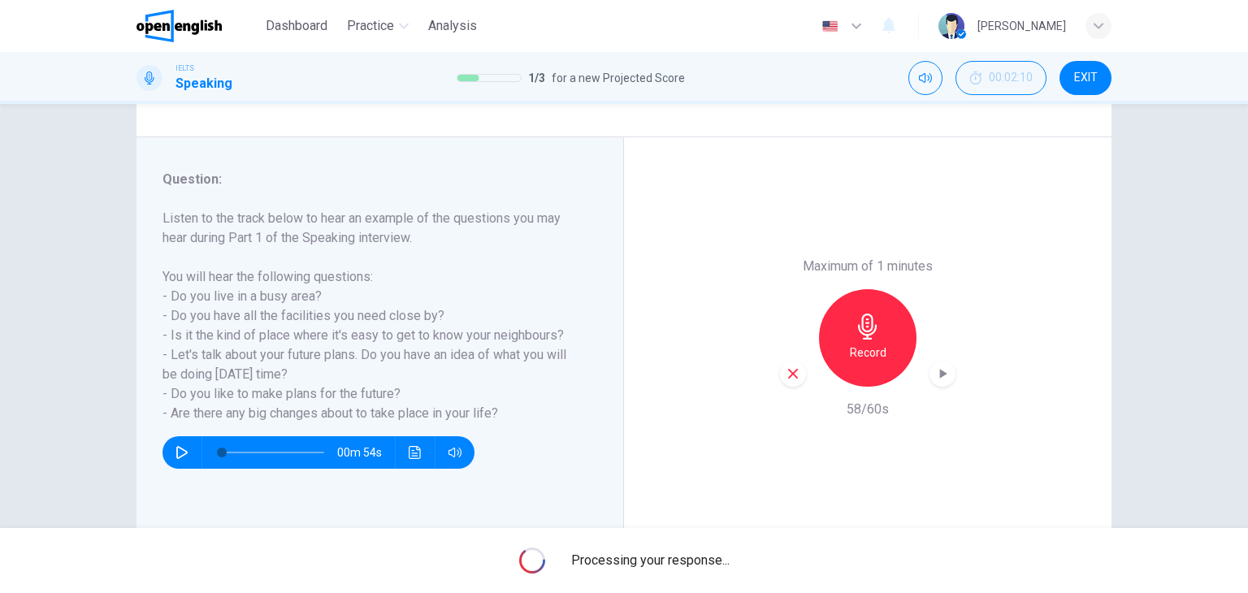
click at [716, 544] on div "Processing your response..." at bounding box center [624, 560] width 1248 height 65
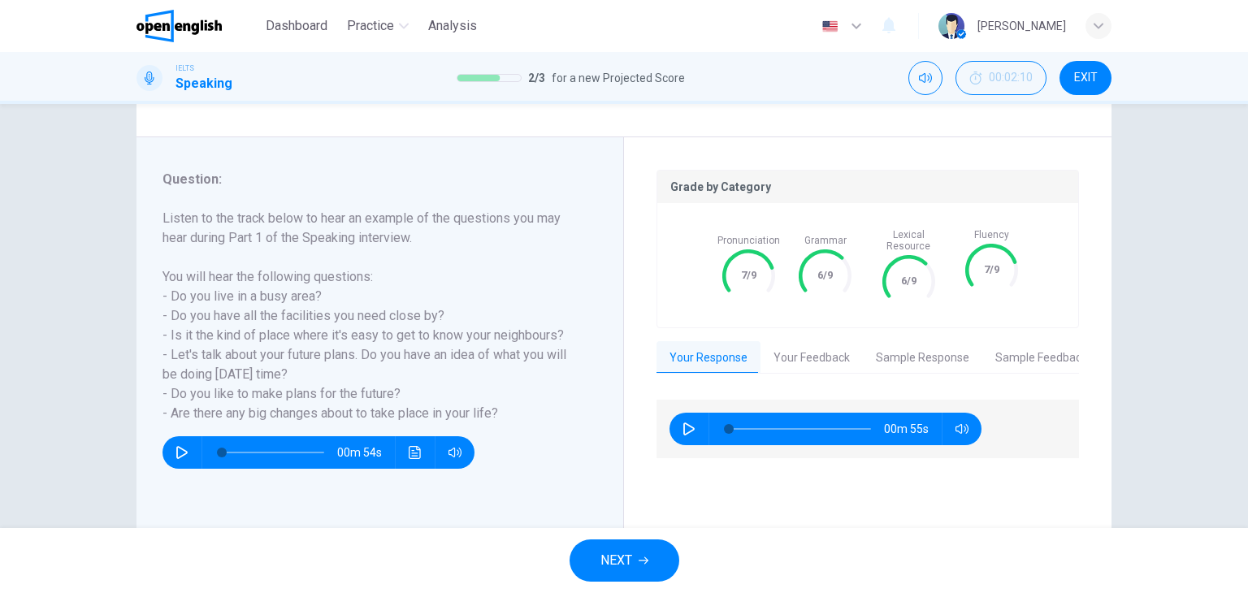
click at [663, 557] on button "NEXT" at bounding box center [625, 561] width 110 height 42
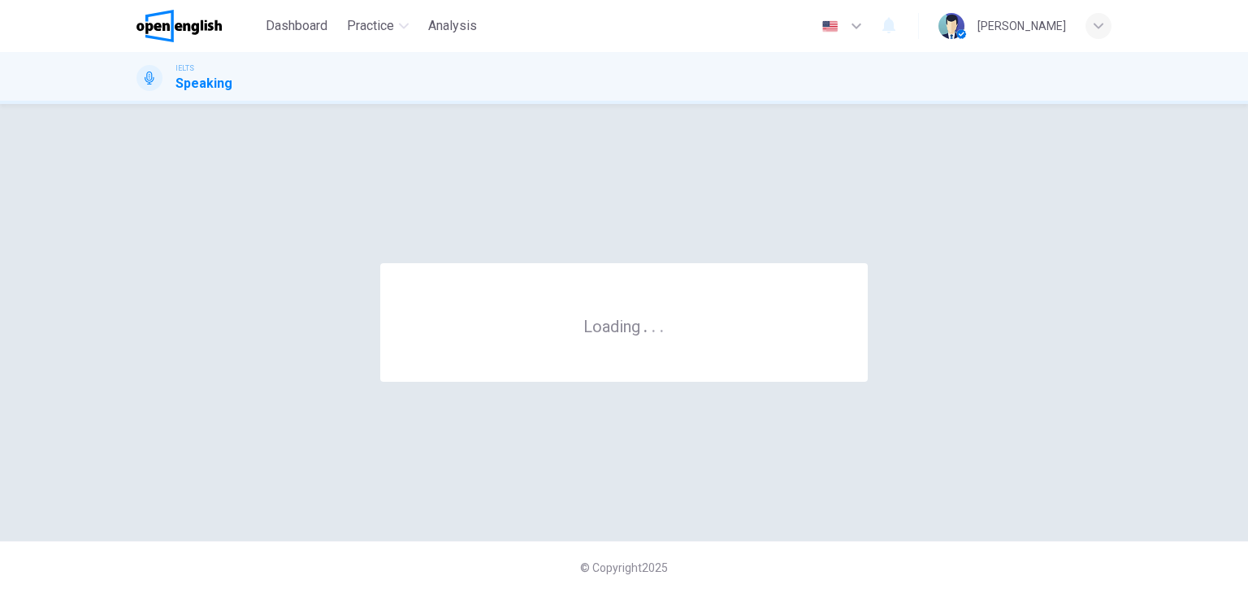
scroll to position [0, 0]
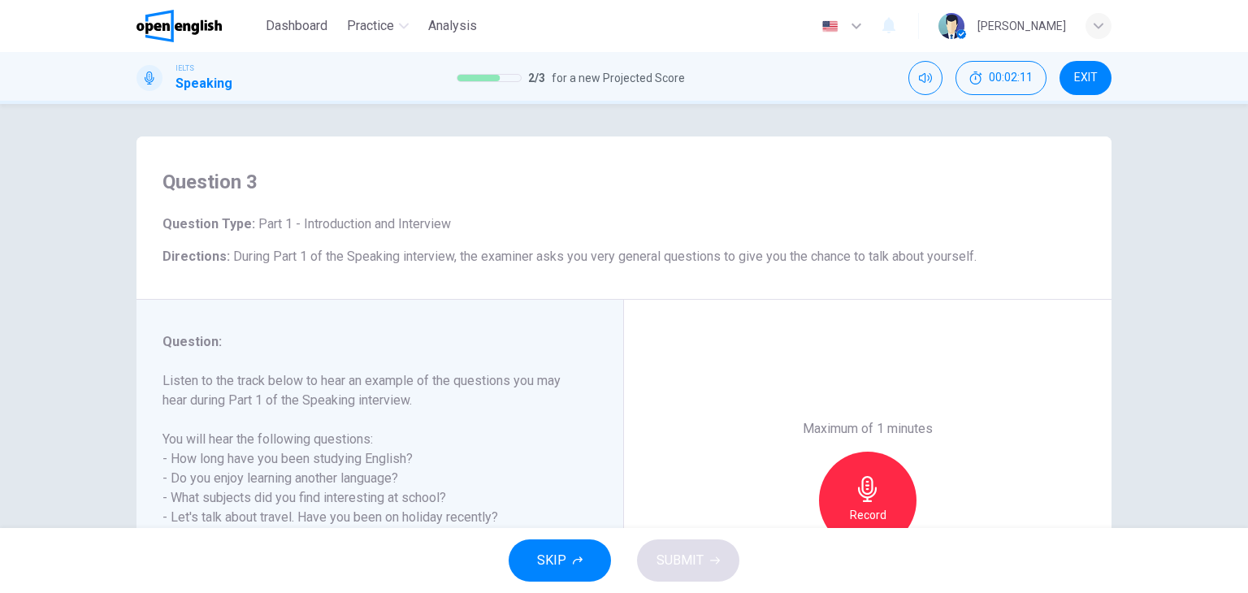
click at [539, 391] on h6 "Listen to the track below to hear an example of the questions you may hear duri…" at bounding box center [370, 478] width 415 height 215
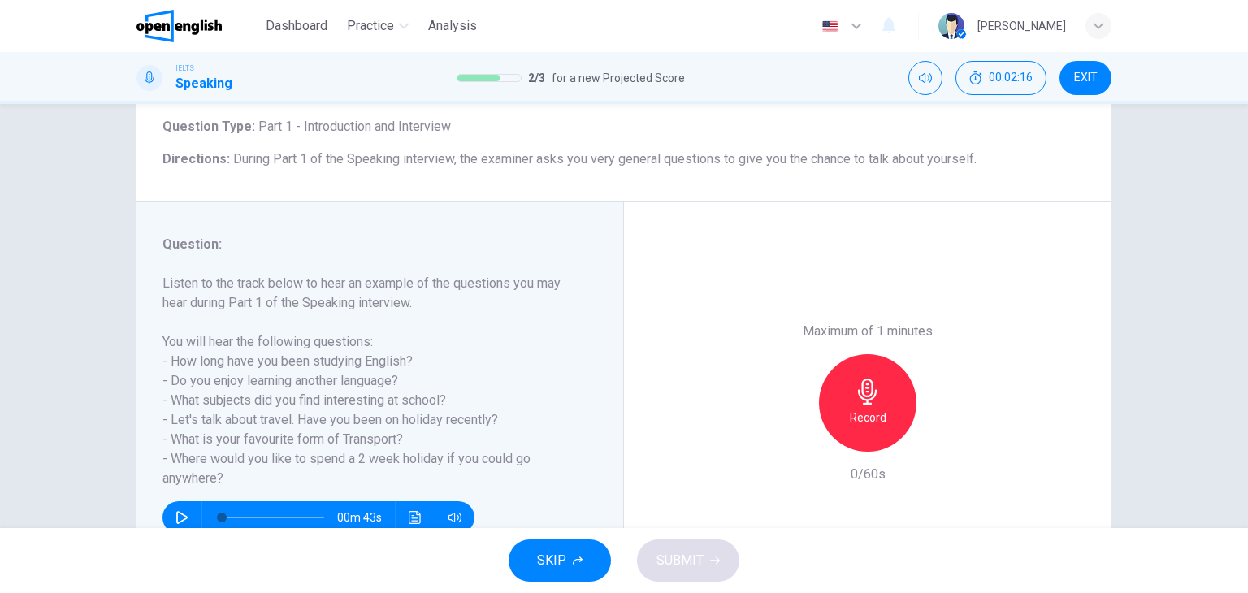
scroll to position [130, 0]
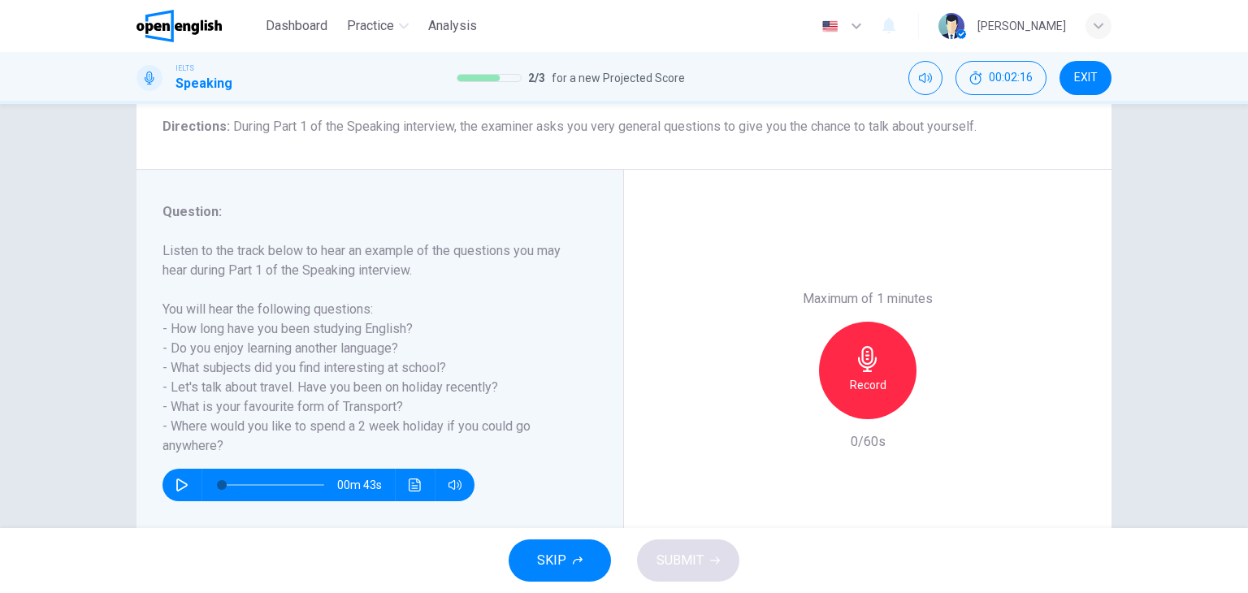
click at [865, 397] on div "Record" at bounding box center [868, 371] width 98 height 98
click at [838, 365] on div "Stop" at bounding box center [868, 371] width 98 height 98
click at [704, 566] on button "SUBMIT" at bounding box center [688, 561] width 102 height 42
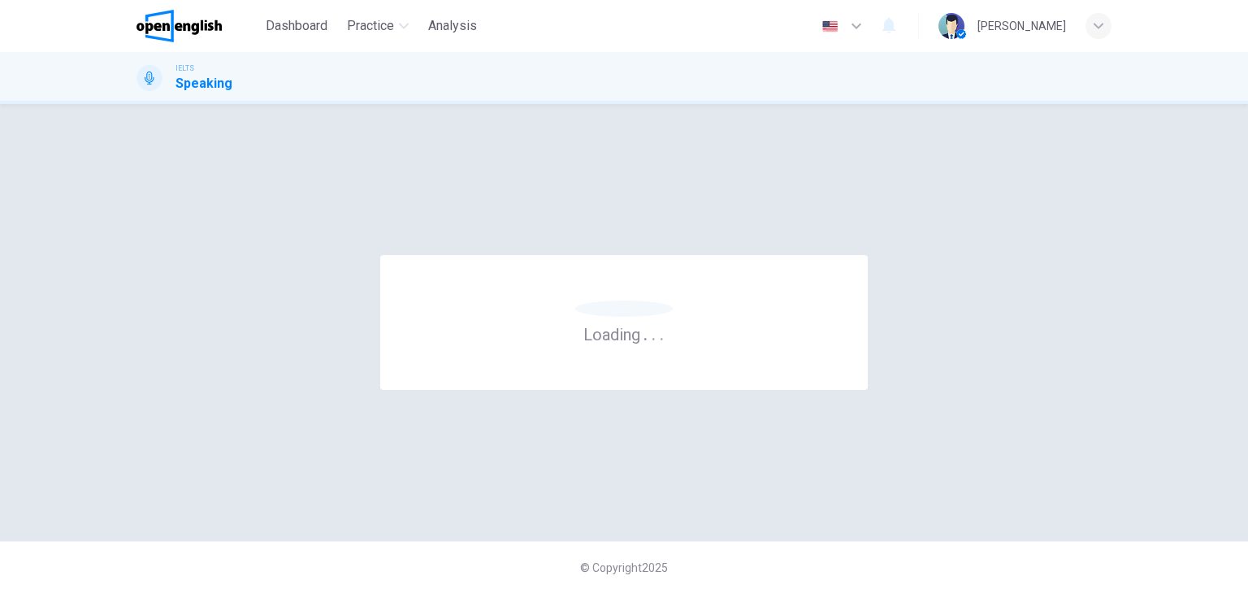
scroll to position [0, 0]
